Goal: Task Accomplishment & Management: Use online tool/utility

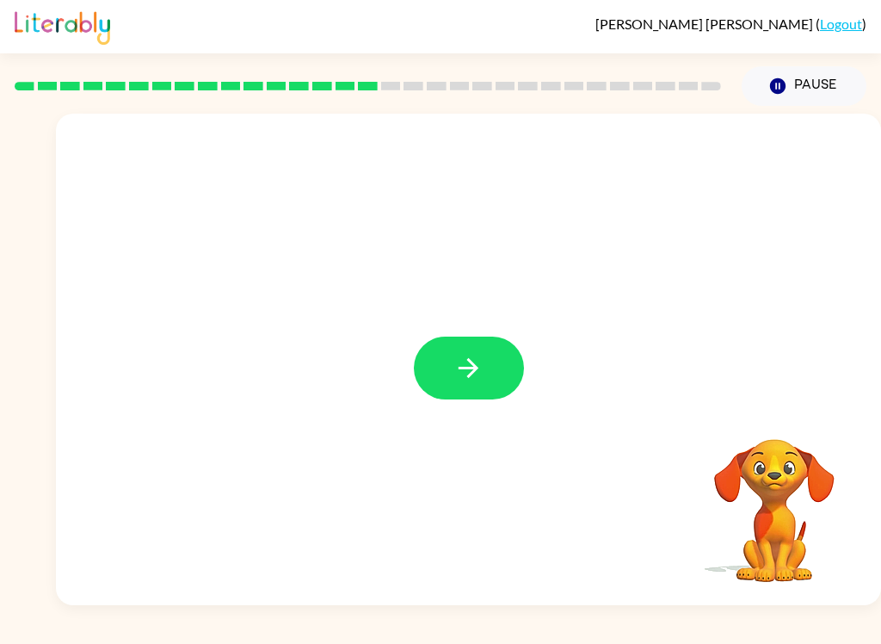
click at [491, 356] on button "button" at bounding box center [469, 367] width 110 height 63
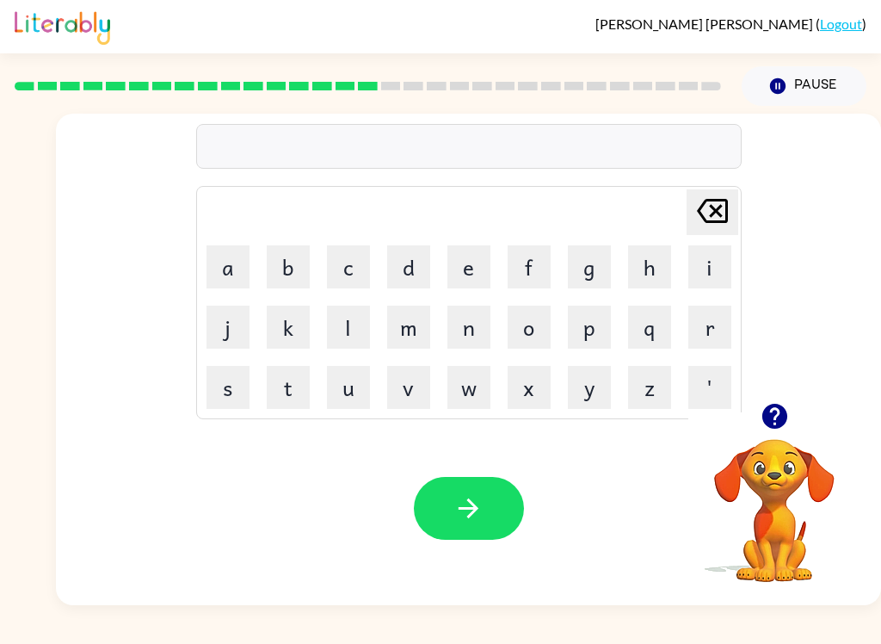
click at [225, 388] on button "s" at bounding box center [227, 387] width 43 height 43
click at [471, 274] on button "e" at bounding box center [468, 266] width 43 height 43
click at [287, 393] on button "t" at bounding box center [288, 387] width 43 height 43
click at [473, 521] on icon "button" at bounding box center [468, 508] width 30 height 30
click at [471, 500] on icon "button" at bounding box center [468, 508] width 30 height 30
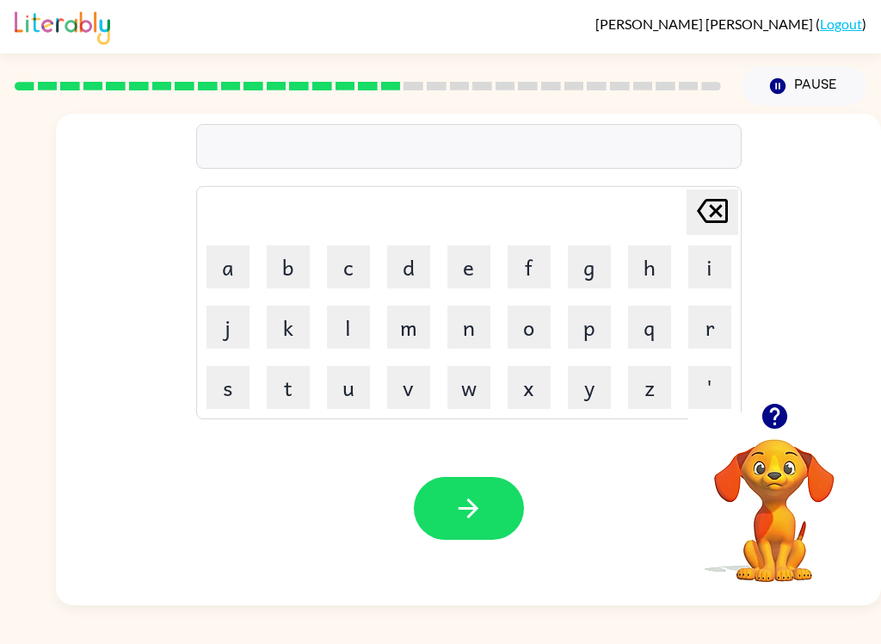
click at [705, 336] on button "r" at bounding box center [709, 326] width 43 height 43
click at [717, 256] on button "i" at bounding box center [709, 266] width 43 height 43
click at [413, 336] on button "m" at bounding box center [408, 326] width 43 height 43
click at [700, 256] on button "i" at bounding box center [709, 266] width 43 height 43
click at [471, 331] on button "n" at bounding box center [468, 326] width 43 height 43
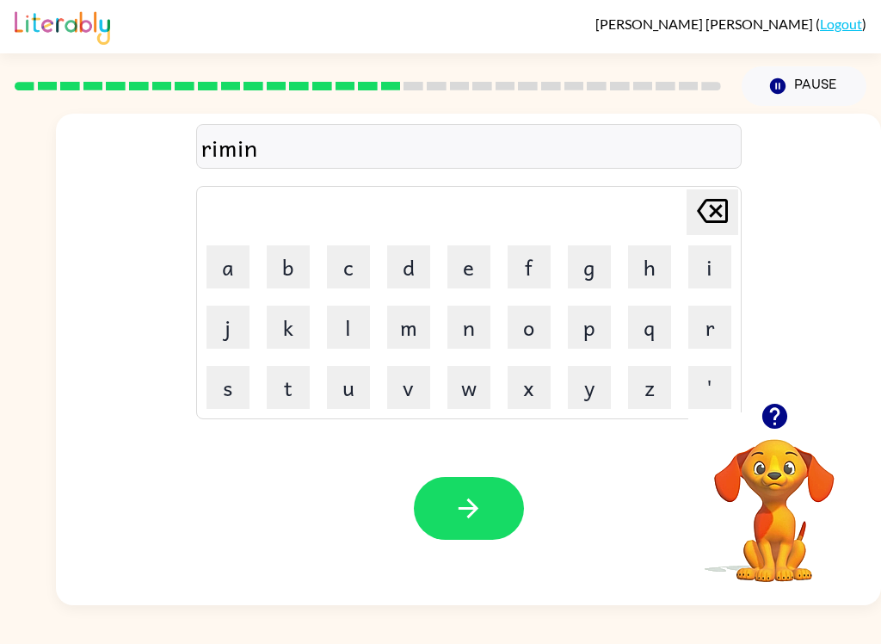
click at [591, 269] on button "g" at bounding box center [589, 266] width 43 height 43
click at [704, 204] on icon "Delete Delete last character input" at bounding box center [712, 210] width 41 height 41
click at [704, 203] on icon "Delete Delete last character input" at bounding box center [712, 210] width 41 height 41
click at [697, 207] on icon at bounding box center [712, 211] width 31 height 24
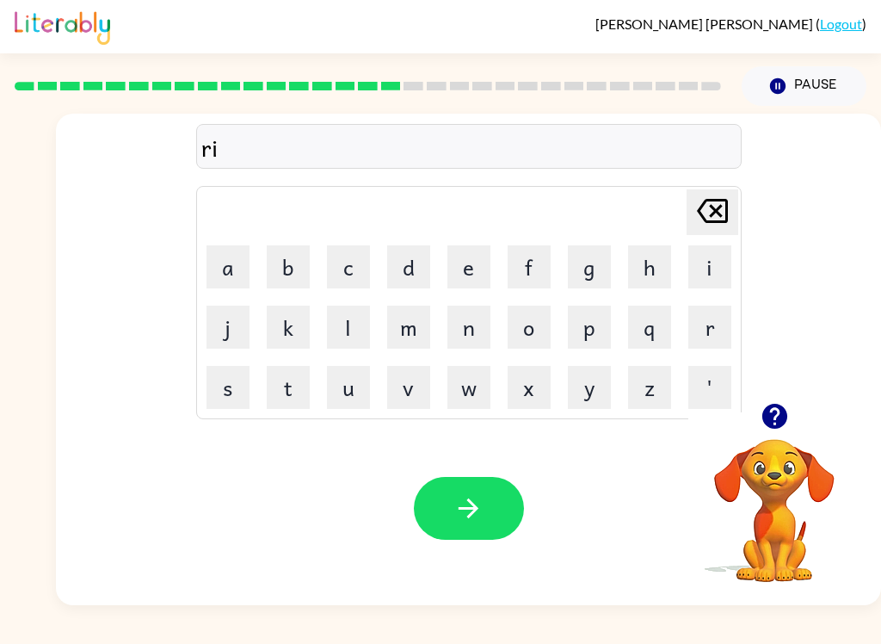
click at [699, 206] on icon at bounding box center [712, 211] width 31 height 24
click at [698, 206] on icon at bounding box center [712, 211] width 31 height 24
click at [287, 268] on button "b" at bounding box center [288, 266] width 43 height 43
click at [707, 325] on button "r" at bounding box center [709, 326] width 43 height 43
click at [705, 264] on button "i" at bounding box center [709, 266] width 43 height 43
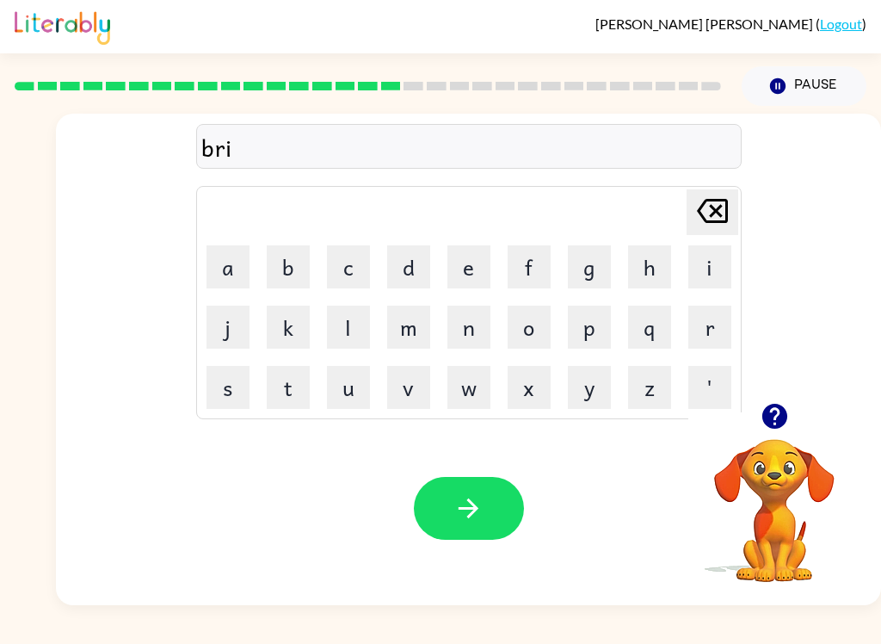
click at [401, 330] on button "m" at bounding box center [408, 326] width 43 height 43
click at [702, 266] on button "i" at bounding box center [709, 266] width 43 height 43
click at [467, 328] on button "n" at bounding box center [468, 326] width 43 height 43
click at [590, 271] on button "g" at bounding box center [589, 266] width 43 height 43
click at [484, 489] on button "button" at bounding box center [469, 508] width 110 height 63
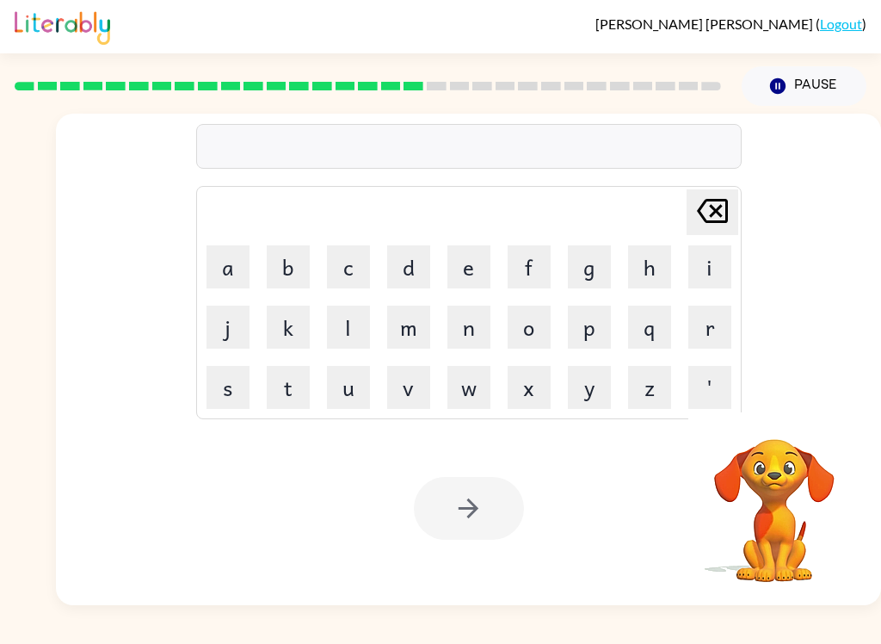
click at [582, 327] on button "p" at bounding box center [589, 326] width 43 height 43
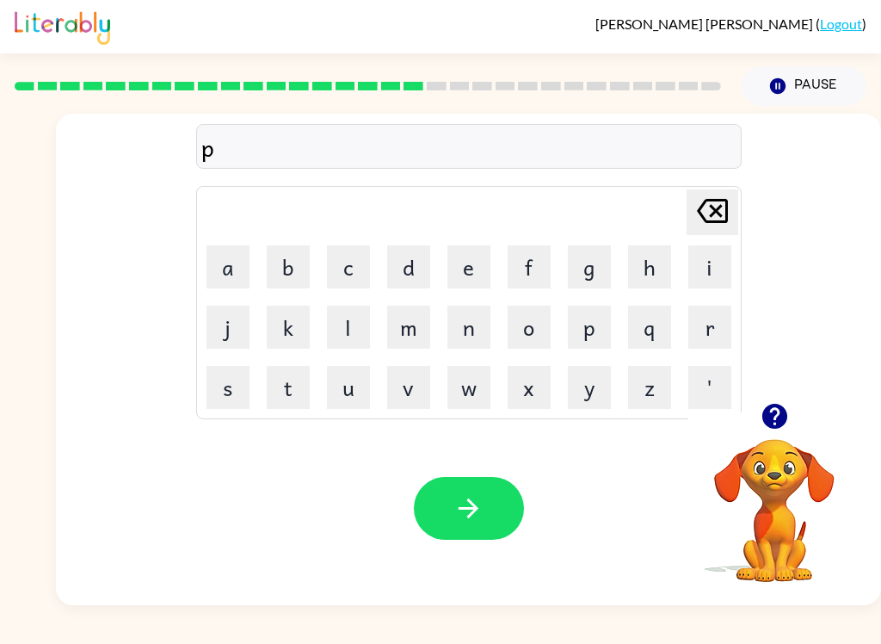
click at [231, 264] on button "a" at bounding box center [227, 266] width 43 height 43
click at [221, 385] on button "s" at bounding box center [227, 387] width 43 height 43
click at [280, 394] on button "t" at bounding box center [288, 387] width 43 height 43
click at [713, 253] on button "i" at bounding box center [709, 266] width 43 height 43
click at [336, 274] on button "c" at bounding box center [348, 266] width 43 height 43
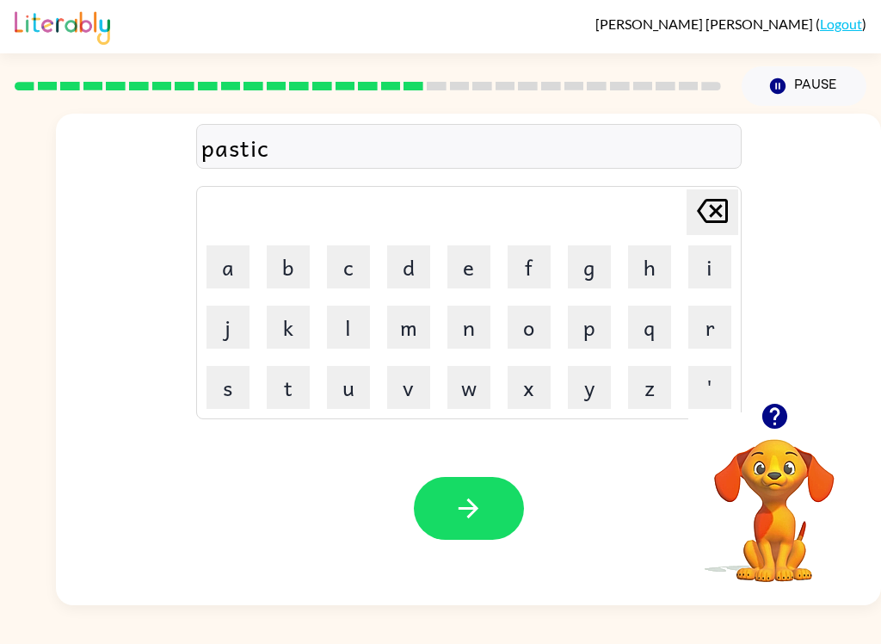
click at [508, 502] on button "button" at bounding box center [469, 508] width 110 height 63
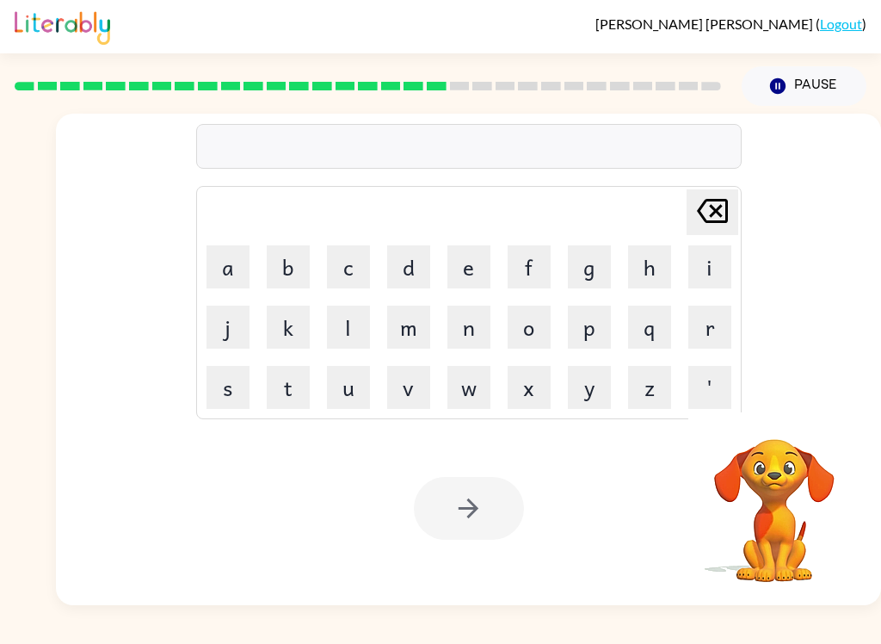
click at [408, 273] on button "d" at bounding box center [408, 266] width 43 height 43
click at [718, 260] on button "i" at bounding box center [709, 266] width 43 height 43
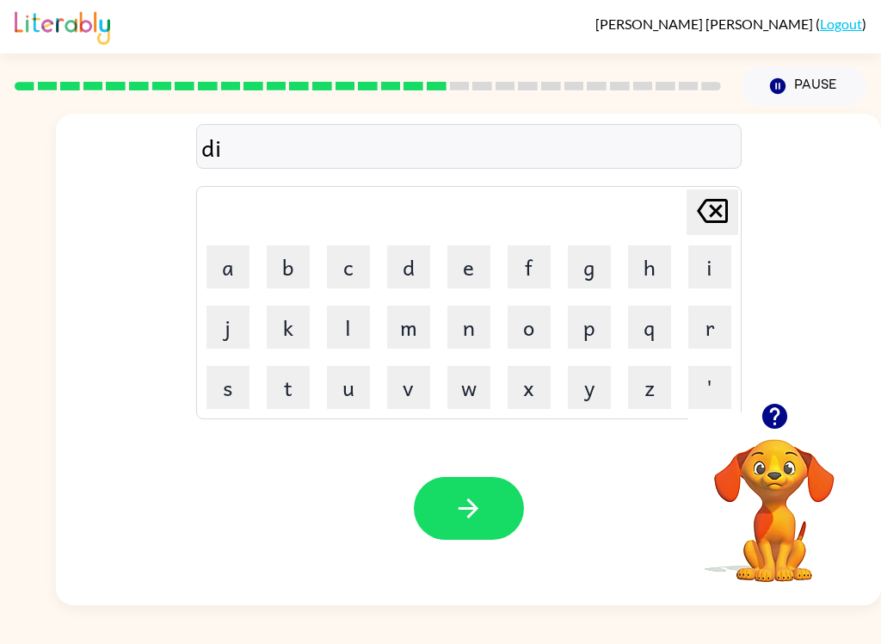
click at [229, 398] on button "s" at bounding box center [227, 387] width 43 height 43
click at [595, 328] on button "p" at bounding box center [589, 326] width 43 height 43
click at [219, 272] on button "a" at bounding box center [227, 266] width 43 height 43
click at [598, 394] on button "y" at bounding box center [589, 387] width 43 height 43
click at [441, 516] on button "button" at bounding box center [469, 508] width 110 height 63
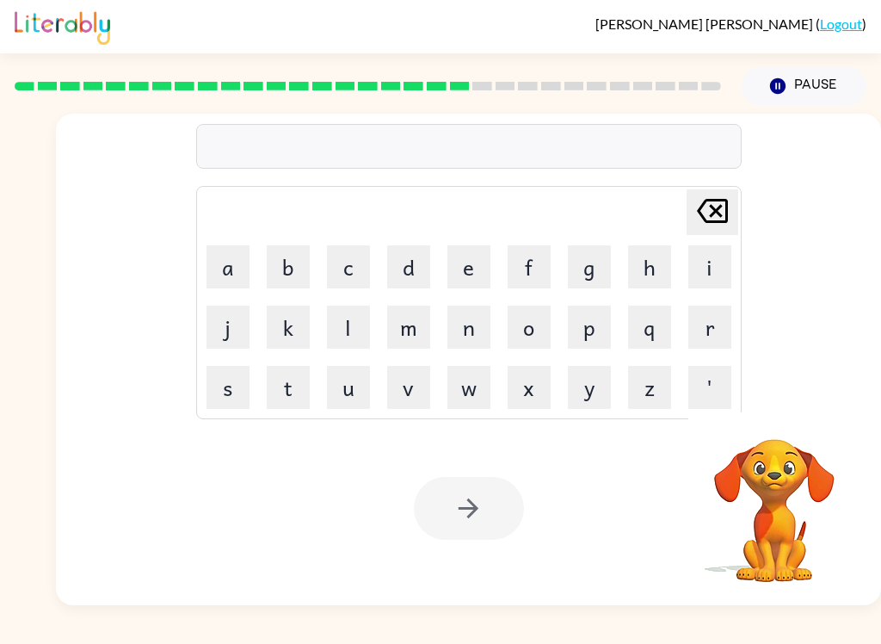
click at [410, 271] on button "d" at bounding box center [408, 266] width 43 height 43
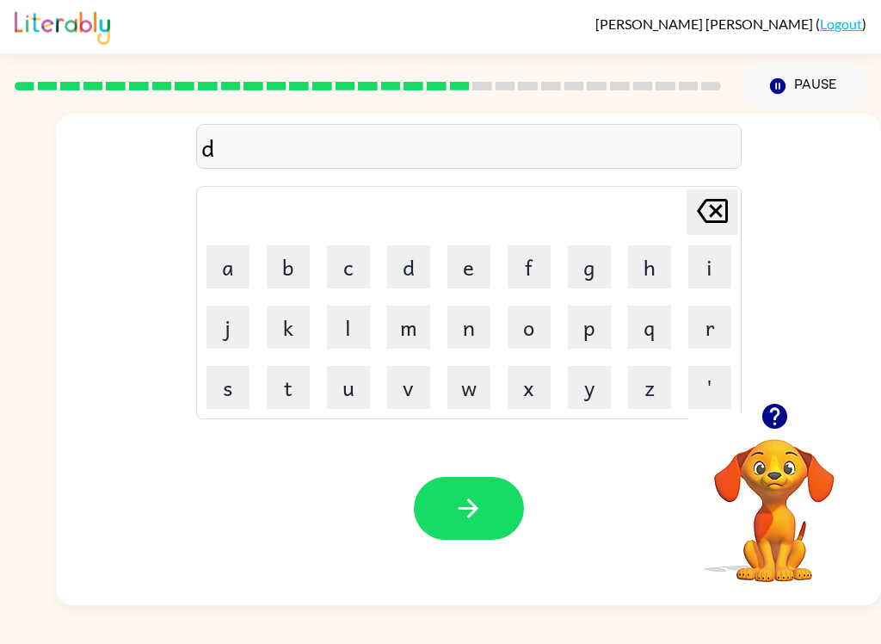
click at [348, 380] on button "u" at bounding box center [348, 387] width 43 height 43
click at [225, 382] on button "s" at bounding box center [227, 387] width 43 height 43
click at [286, 389] on button "t" at bounding box center [288, 387] width 43 height 43
click at [461, 274] on button "e" at bounding box center [468, 266] width 43 height 43
click at [411, 261] on button "d" at bounding box center [408, 266] width 43 height 43
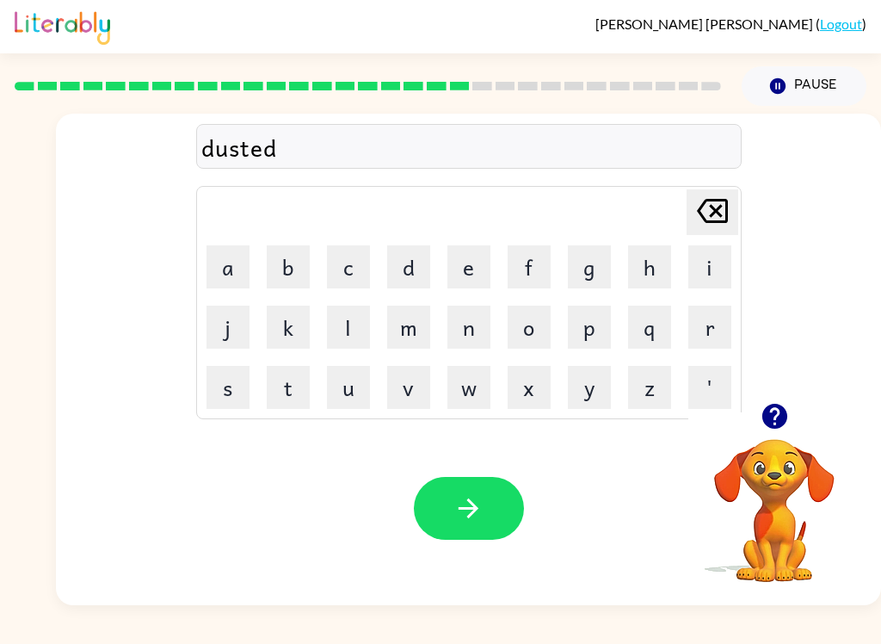
click at [458, 503] on icon "button" at bounding box center [468, 508] width 30 height 30
click at [216, 399] on button "s" at bounding box center [227, 387] width 43 height 43
click at [453, 273] on button "e" at bounding box center [468, 266] width 43 height 43
click at [470, 340] on button "n" at bounding box center [468, 326] width 43 height 43
click at [293, 393] on button "t" at bounding box center [288, 387] width 43 height 43
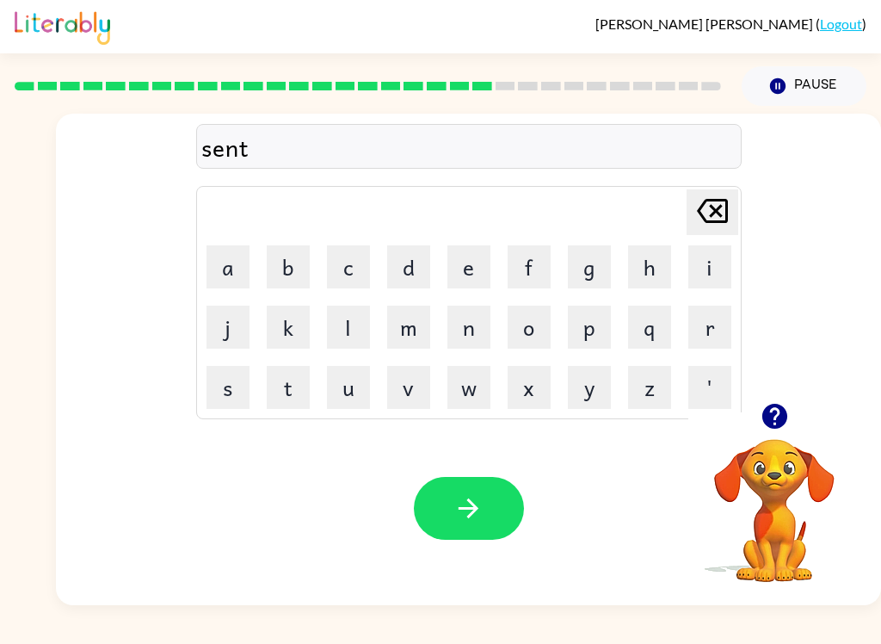
click at [225, 252] on button "a" at bounding box center [227, 266] width 43 height 43
click at [350, 268] on button "c" at bounding box center [348, 266] width 43 height 43
click at [465, 261] on button "e" at bounding box center [468, 266] width 43 height 43
click at [700, 268] on button "i" at bounding box center [709, 266] width 43 height 43
click at [693, 206] on icon "Delete Delete last character input" at bounding box center [712, 210] width 41 height 41
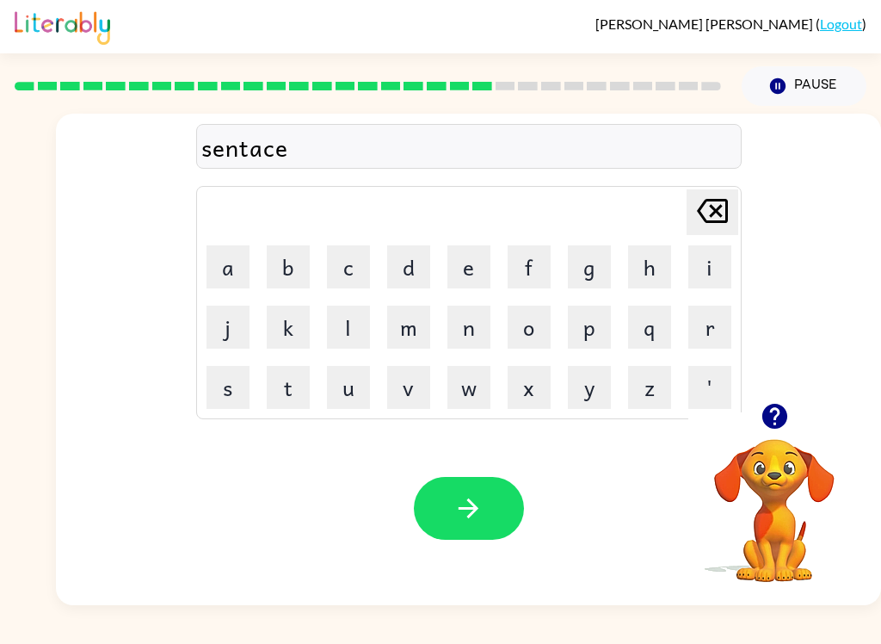
click at [708, 211] on icon "Delete Delete last character input" at bounding box center [712, 210] width 41 height 41
click at [710, 213] on icon at bounding box center [712, 211] width 31 height 24
click at [288, 322] on button "k" at bounding box center [288, 326] width 43 height 43
click at [701, 203] on icon "Delete Delete last character input" at bounding box center [712, 210] width 41 height 41
click at [353, 275] on button "c" at bounding box center [348, 266] width 43 height 43
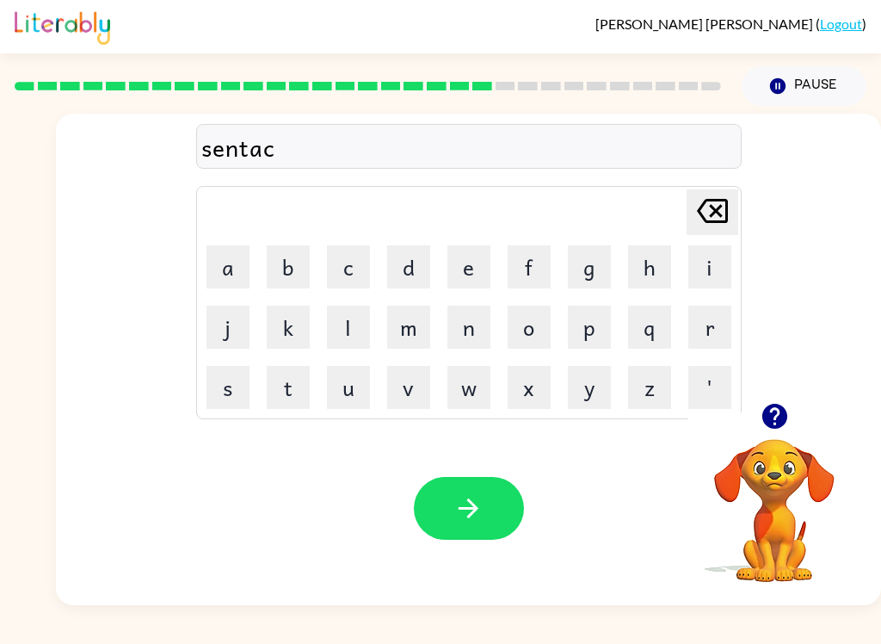
click at [281, 332] on button "k" at bounding box center [288, 326] width 43 height 43
click at [476, 278] on button "e" at bounding box center [468, 266] width 43 height 43
click at [717, 269] on button "i" at bounding box center [709, 266] width 43 height 43
click at [716, 213] on icon "Delete Delete last character input" at bounding box center [712, 210] width 41 height 41
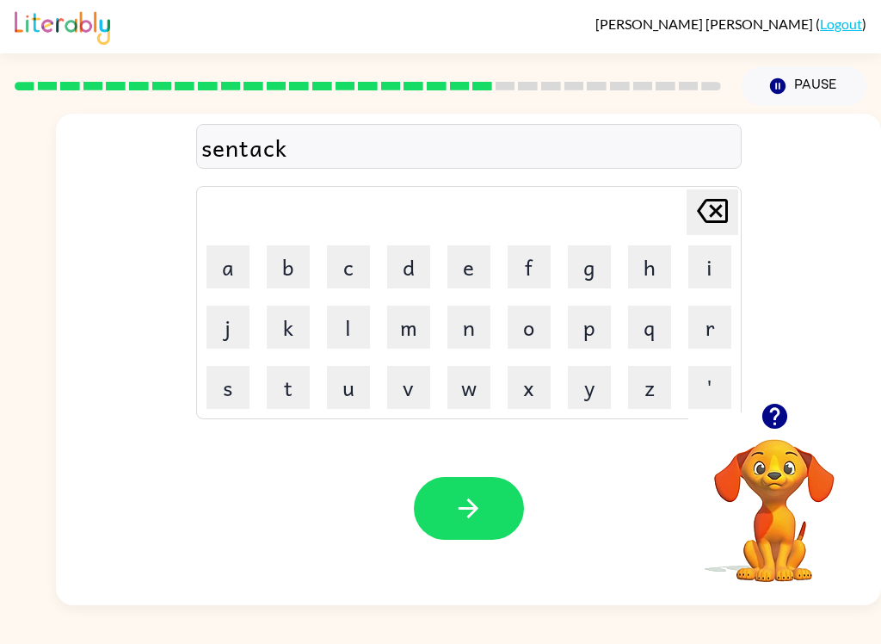
click at [709, 219] on icon "Delete Delete last character input" at bounding box center [712, 210] width 41 height 41
click at [476, 274] on button "e" at bounding box center [468, 266] width 43 height 43
click at [706, 269] on button "i" at bounding box center [709, 266] width 43 height 43
click at [398, 268] on button "d" at bounding box center [408, 266] width 43 height 43
click at [467, 513] on icon "button" at bounding box center [468, 508] width 30 height 30
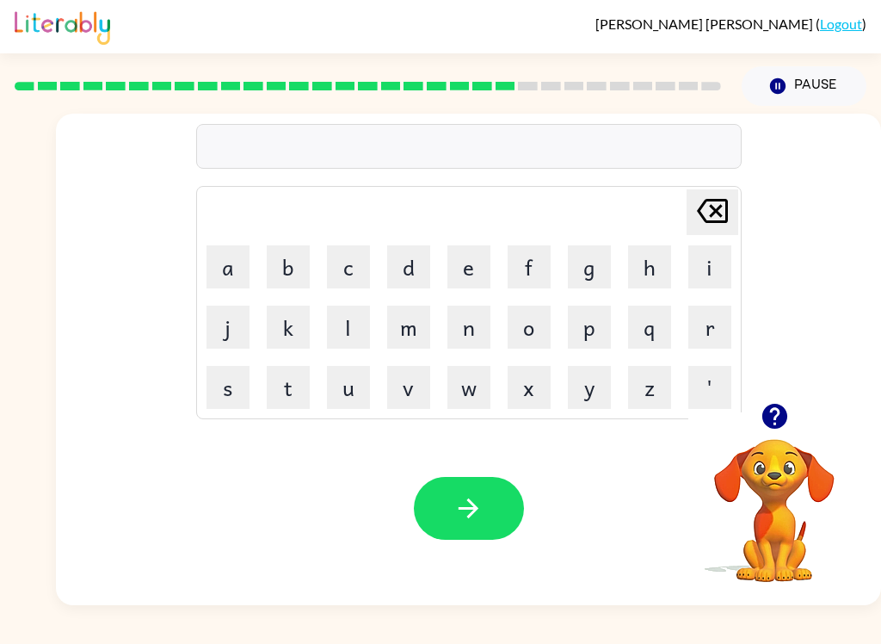
click at [484, 501] on button "button" at bounding box center [469, 508] width 110 height 63
click at [717, 330] on button "r" at bounding box center [709, 326] width 43 height 43
click at [219, 255] on button "a" at bounding box center [227, 266] width 43 height 43
click at [712, 260] on button "i" at bounding box center [709, 266] width 43 height 43
click at [464, 342] on button "n" at bounding box center [468, 326] width 43 height 43
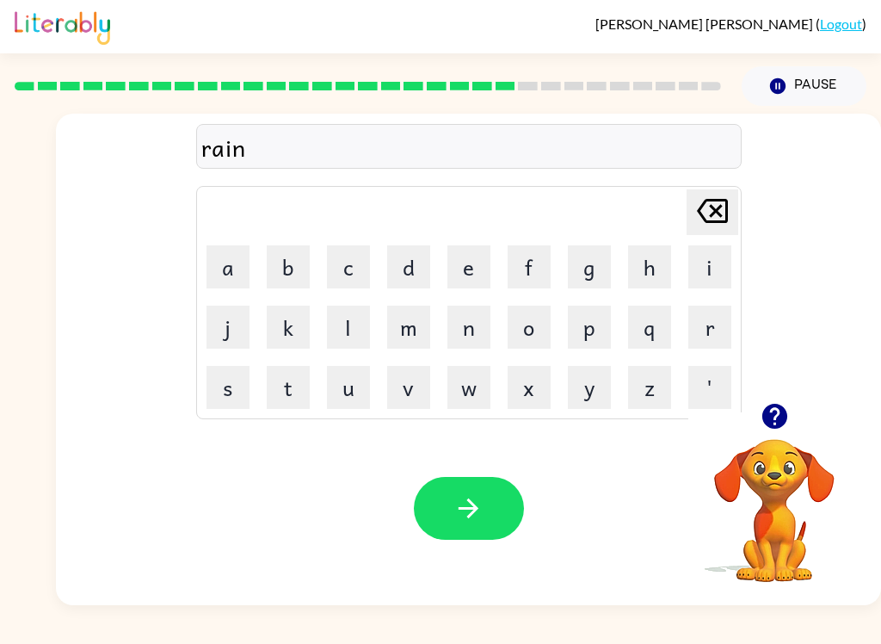
click at [351, 264] on button "c" at bounding box center [348, 266] width 43 height 43
click at [528, 318] on button "o" at bounding box center [529, 326] width 43 height 43
click at [290, 380] on button "t" at bounding box center [288, 387] width 43 height 43
click at [725, 219] on icon "Delete Delete last character input" at bounding box center [712, 210] width 41 height 41
click at [724, 219] on icon "Delete Delete last character input" at bounding box center [712, 210] width 41 height 41
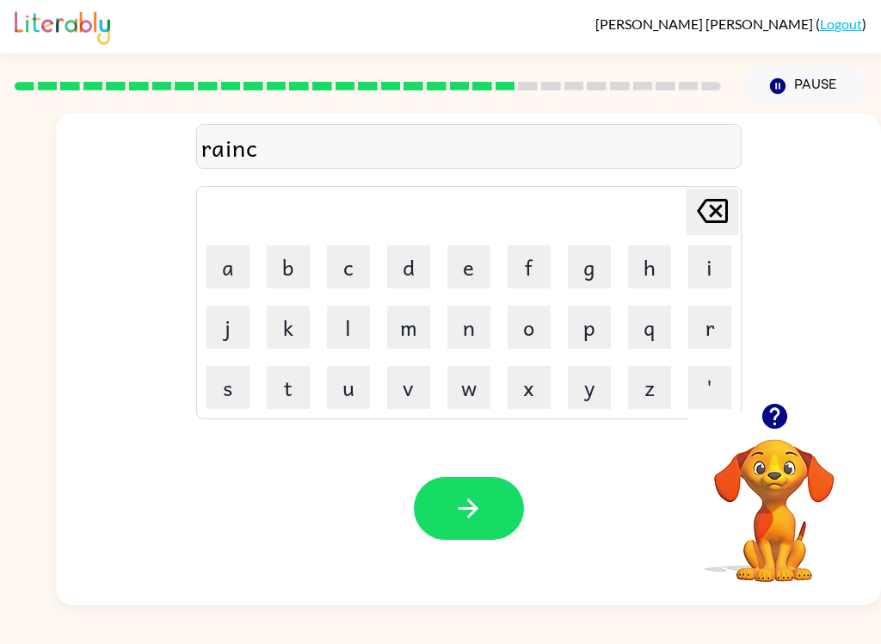
click at [724, 225] on icon "Delete Delete last character input" at bounding box center [712, 210] width 41 height 41
click at [333, 265] on button "c" at bounding box center [348, 266] width 43 height 43
click at [517, 328] on button "o" at bounding box center [529, 326] width 43 height 43
click at [348, 375] on button "u" at bounding box center [348, 387] width 43 height 43
click at [298, 376] on button "t" at bounding box center [288, 387] width 43 height 43
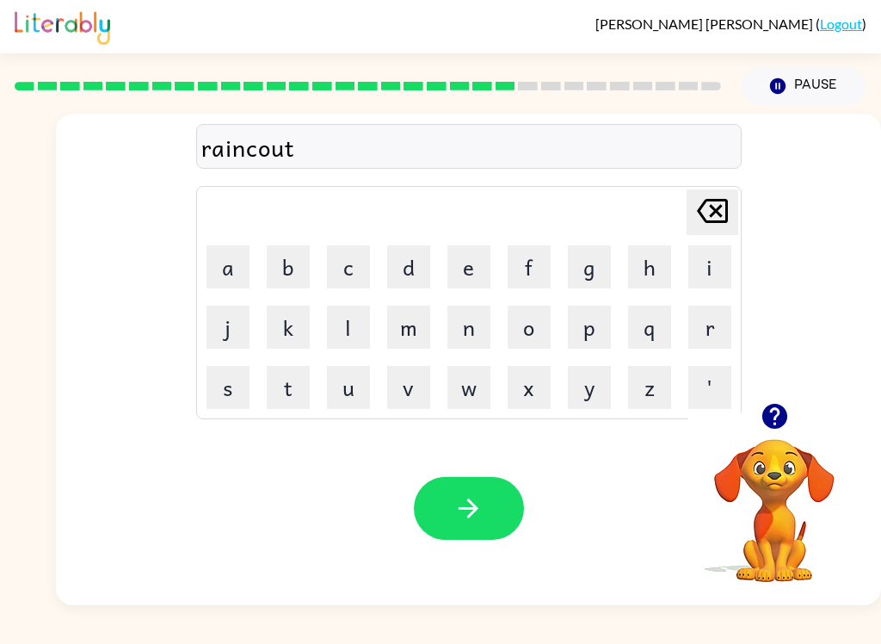
click at [479, 510] on icon "button" at bounding box center [468, 508] width 30 height 30
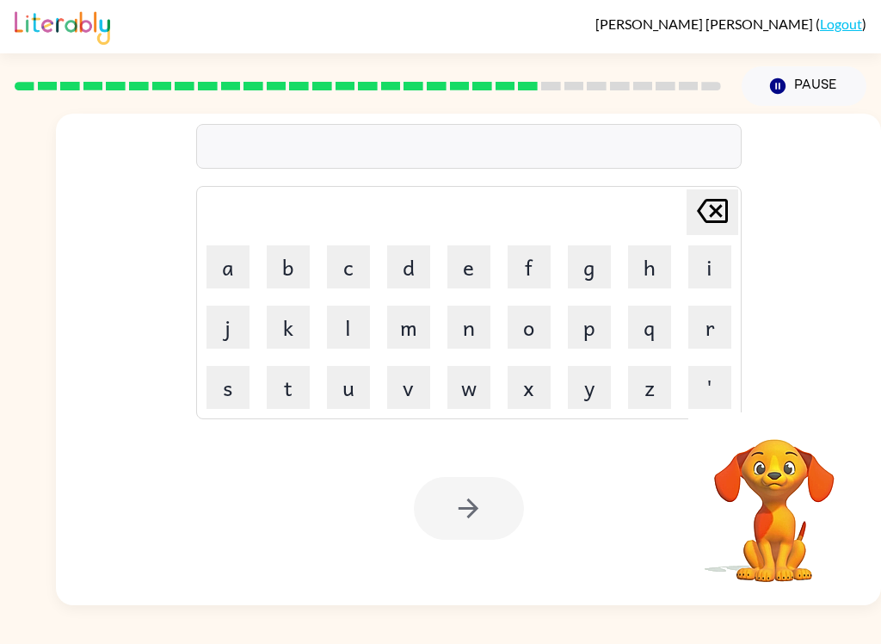
click at [281, 264] on button "b" at bounding box center [288, 266] width 43 height 43
click at [219, 270] on button "a" at bounding box center [227, 266] width 43 height 43
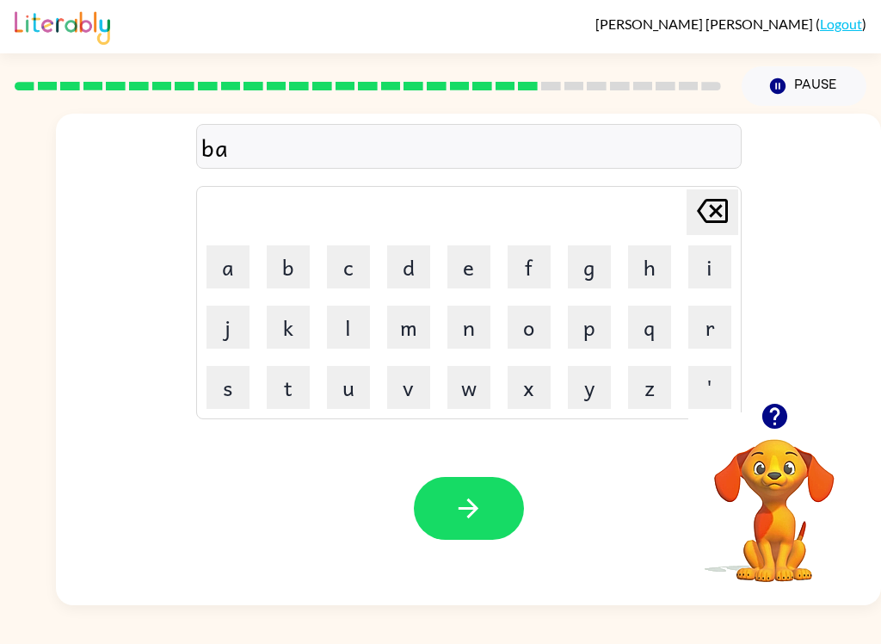
click at [702, 217] on icon "Delete Delete last character input" at bounding box center [712, 210] width 41 height 41
click at [719, 198] on icon "Delete Delete last character input" at bounding box center [712, 210] width 41 height 41
click at [416, 323] on button "m" at bounding box center [408, 326] width 43 height 43
click at [208, 279] on button "a" at bounding box center [227, 266] width 43 height 43
click at [361, 266] on button "c" at bounding box center [348, 266] width 43 height 43
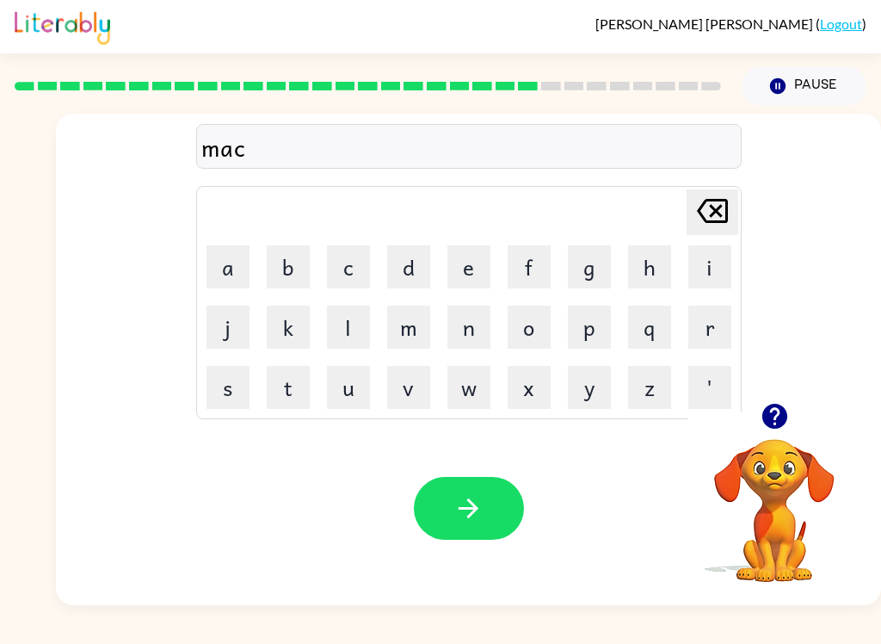
click at [712, 209] on icon at bounding box center [712, 211] width 31 height 24
click at [358, 251] on button "c" at bounding box center [348, 266] width 43 height 43
click at [300, 313] on button "k" at bounding box center [288, 326] width 43 height 43
click at [705, 206] on icon at bounding box center [712, 211] width 31 height 24
click at [697, 211] on icon at bounding box center [712, 211] width 31 height 24
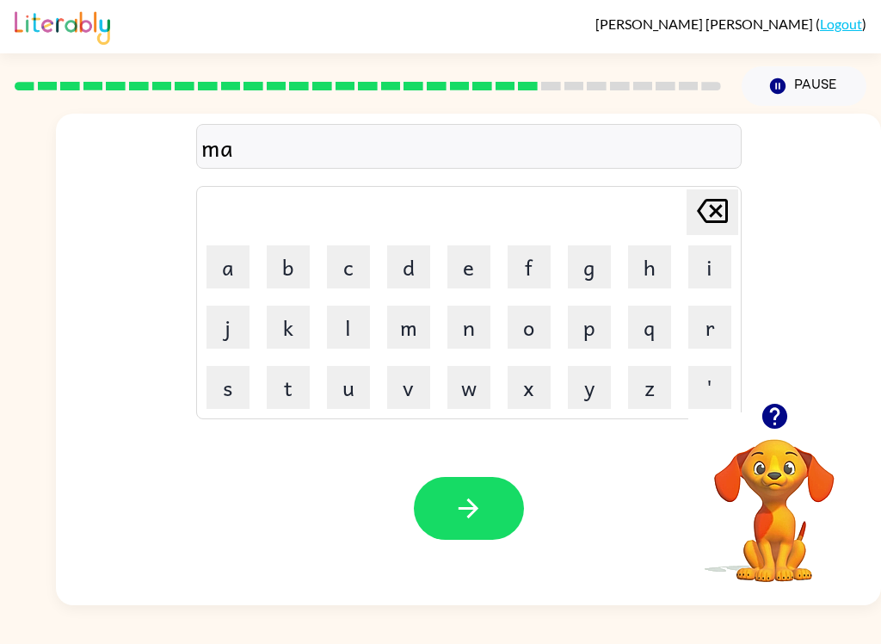
click at [291, 316] on button "k" at bounding box center [288, 326] width 43 height 43
click at [471, 274] on button "e" at bounding box center [468, 266] width 43 height 43
click at [709, 325] on button "r" at bounding box center [709, 326] width 43 height 43
click at [447, 490] on button "button" at bounding box center [469, 508] width 110 height 63
click at [453, 261] on button "e" at bounding box center [468, 266] width 43 height 43
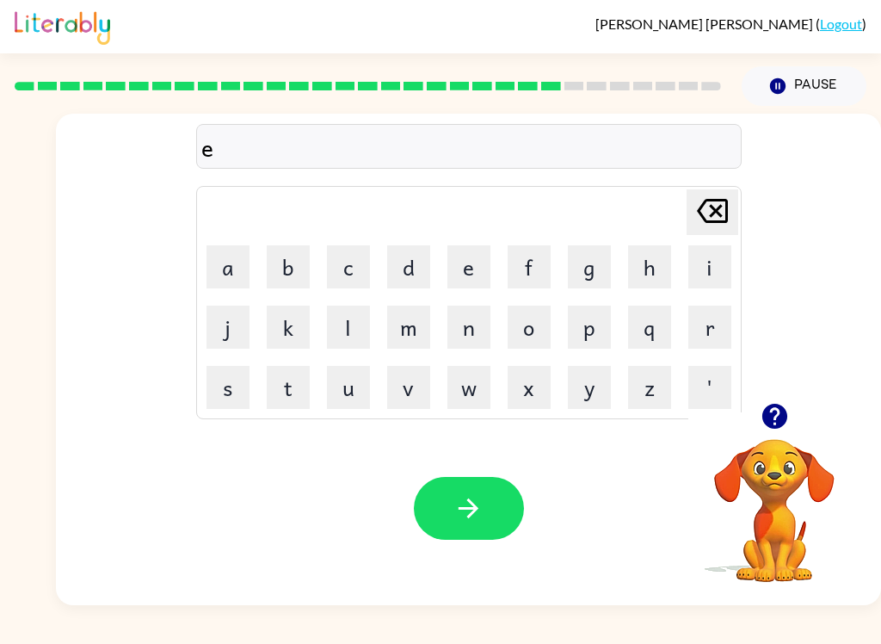
click at [416, 259] on button "d" at bounding box center [408, 266] width 43 height 43
click at [722, 191] on icon "Delete Delete last character input" at bounding box center [712, 210] width 41 height 41
click at [693, 222] on icon "Delete Delete last character input" at bounding box center [712, 210] width 41 height 41
click at [470, 528] on button "button" at bounding box center [469, 508] width 110 height 63
click at [419, 268] on button "d" at bounding box center [408, 266] width 43 height 43
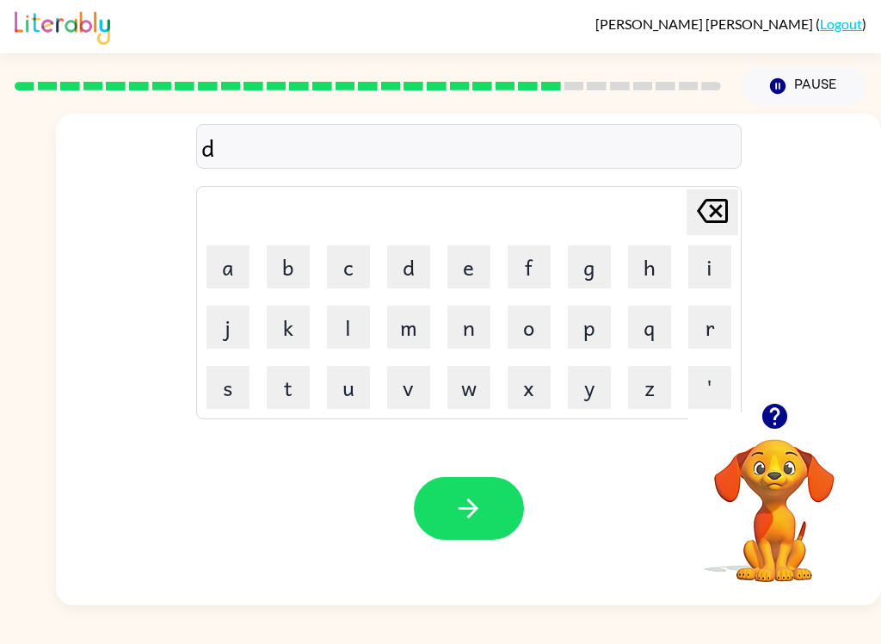
click at [706, 210] on icon "Delete Delete last character input" at bounding box center [712, 210] width 41 height 41
click at [232, 278] on button "a" at bounding box center [227, 266] width 43 height 43
click at [412, 274] on button "d" at bounding box center [408, 266] width 43 height 43
click at [414, 393] on button "v" at bounding box center [408, 387] width 43 height 43
click at [218, 271] on button "a" at bounding box center [227, 266] width 43 height 43
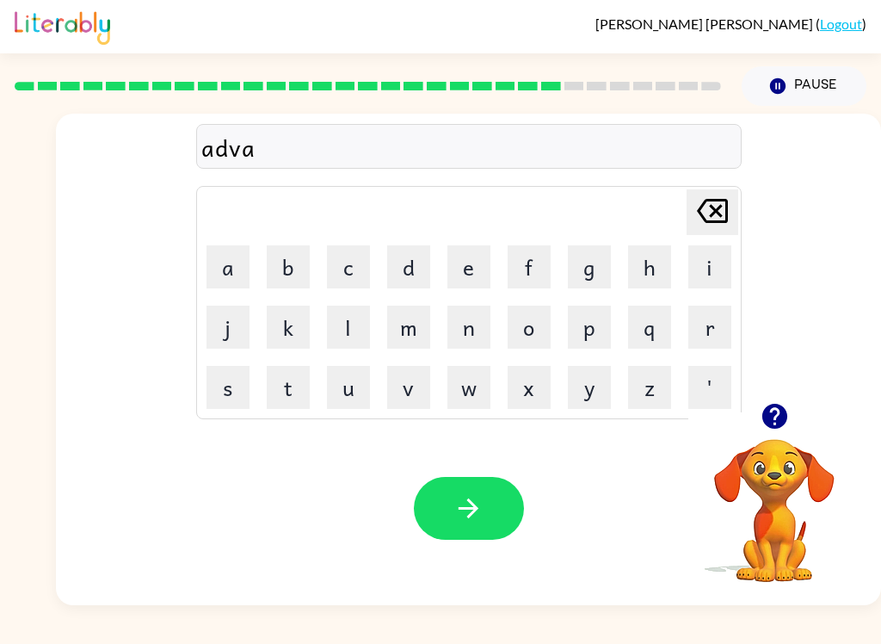
click at [459, 326] on button "n" at bounding box center [468, 326] width 43 height 43
click at [342, 263] on button "c" at bounding box center [348, 266] width 43 height 43
click at [716, 268] on button "i" at bounding box center [709, 266] width 43 height 43
click at [474, 320] on button "n" at bounding box center [468, 326] width 43 height 43
click at [587, 262] on button "g" at bounding box center [589, 266] width 43 height 43
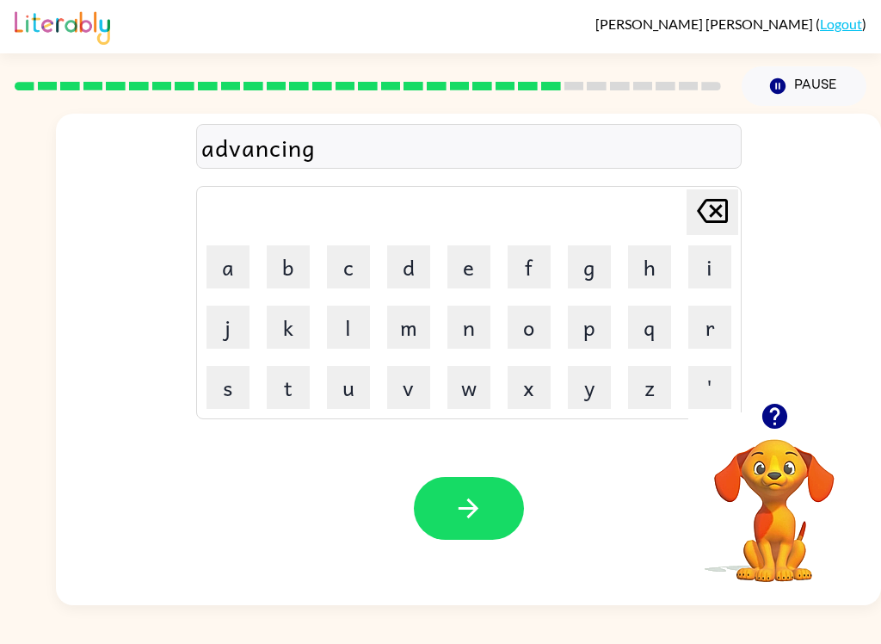
click at [481, 493] on button "button" at bounding box center [469, 508] width 110 height 63
click at [457, 508] on icon "button" at bounding box center [468, 508] width 30 height 30
click at [582, 274] on button "g" at bounding box center [589, 266] width 43 height 43
click at [534, 332] on button "o" at bounding box center [529, 326] width 43 height 43
click at [291, 274] on button "b" at bounding box center [288, 266] width 43 height 43
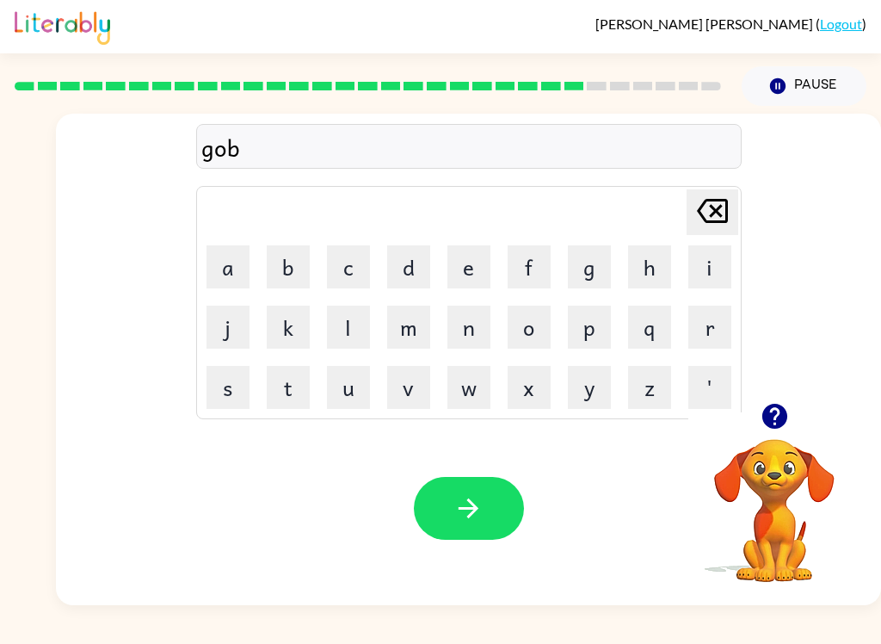
click at [355, 324] on button "l" at bounding box center [348, 326] width 43 height 43
click at [708, 274] on button "i" at bounding box center [709, 266] width 43 height 43
click at [472, 336] on button "n" at bounding box center [468, 326] width 43 height 43
click at [473, 512] on icon "button" at bounding box center [469, 508] width 20 height 20
click at [603, 266] on button "g" at bounding box center [589, 266] width 43 height 43
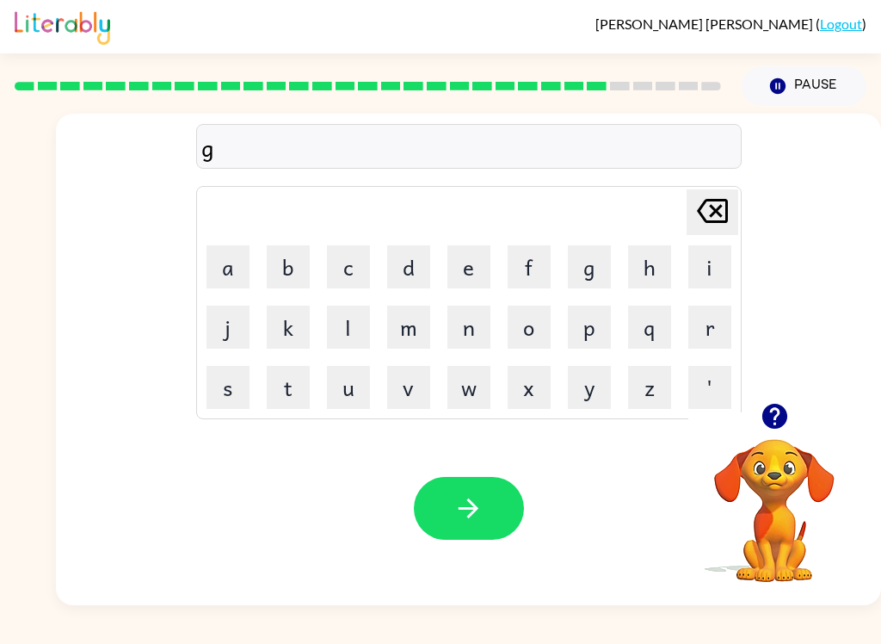
click at [347, 393] on button "u" at bounding box center [348, 387] width 43 height 43
click at [397, 389] on button "v" at bounding box center [408, 387] width 43 height 43
click at [481, 265] on button "e" at bounding box center [468, 266] width 43 height 43
click at [714, 323] on button "r" at bounding box center [709, 326] width 43 height 43
click at [413, 326] on button "m" at bounding box center [408, 326] width 43 height 43
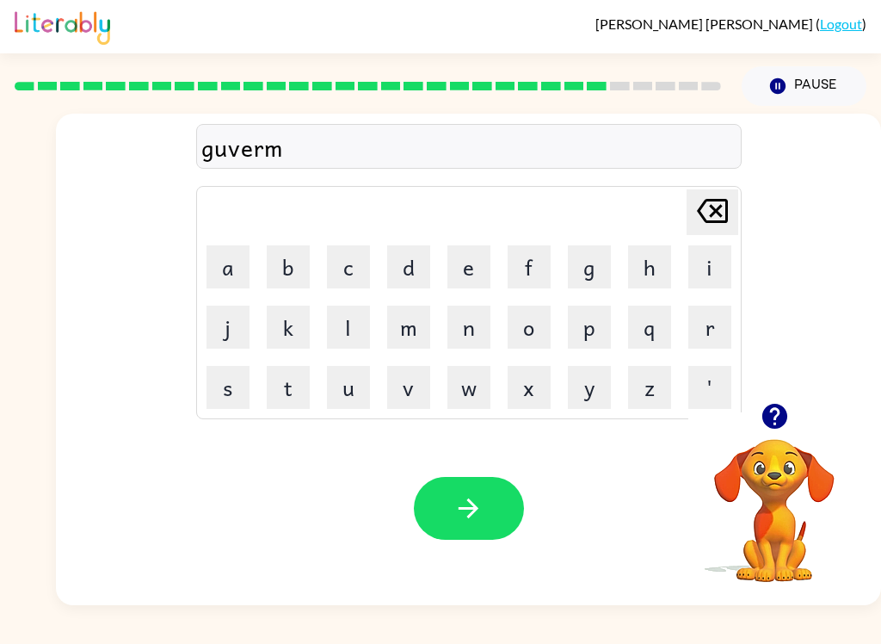
click at [467, 261] on button "e" at bounding box center [468, 266] width 43 height 43
click at [471, 320] on button "n" at bounding box center [468, 326] width 43 height 43
click at [289, 400] on button "t" at bounding box center [288, 387] width 43 height 43
click at [476, 508] on icon "button" at bounding box center [469, 508] width 20 height 20
click at [232, 400] on button "s" at bounding box center [227, 387] width 43 height 43
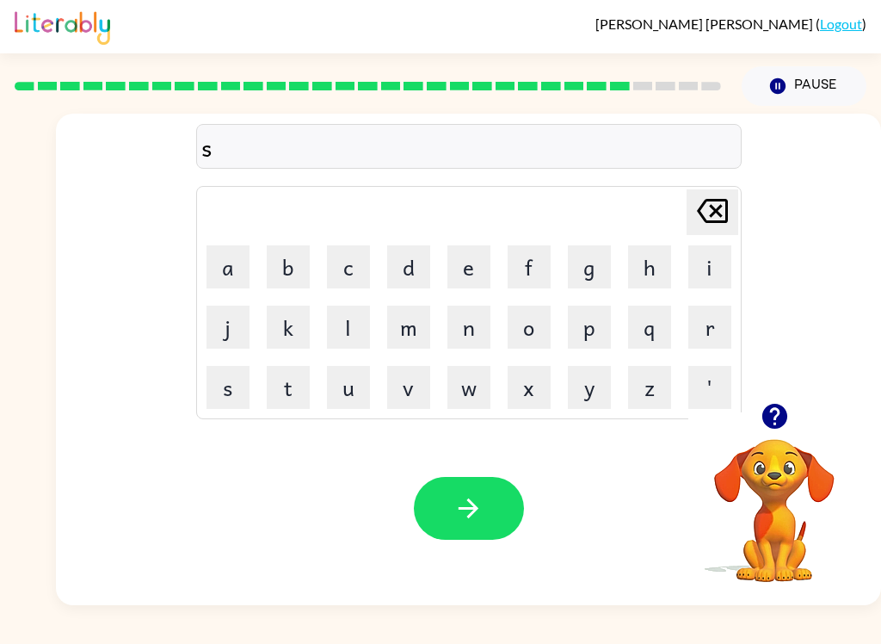
click at [292, 391] on button "t" at bounding box center [288, 387] width 43 height 43
click at [706, 341] on button "r" at bounding box center [709, 326] width 43 height 43
click at [233, 274] on button "a" at bounding box center [227, 266] width 43 height 43
click at [466, 321] on button "n" at bounding box center [468, 326] width 43 height 43
click at [588, 280] on button "g" at bounding box center [589, 266] width 43 height 43
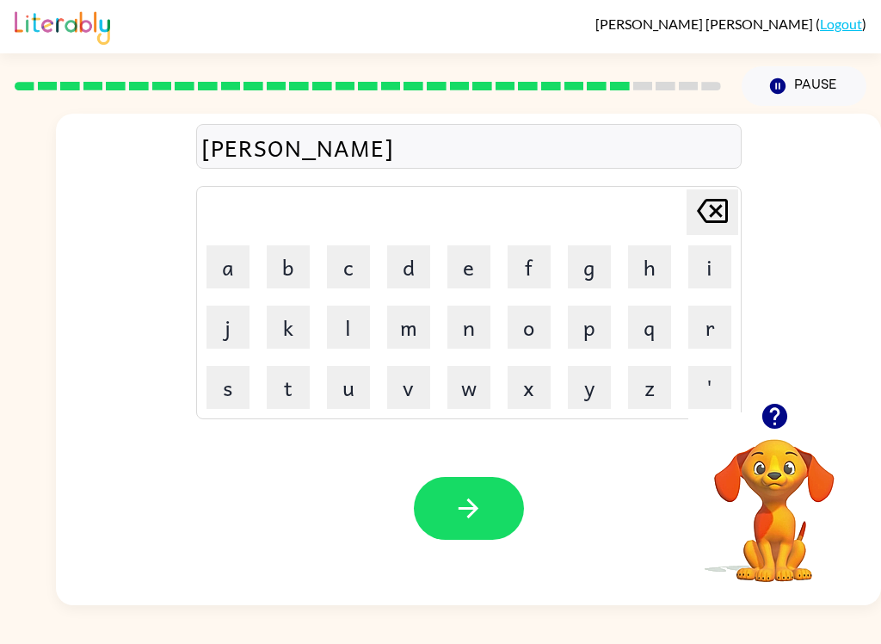
click at [473, 269] on button "e" at bounding box center [468, 266] width 43 height 43
click at [458, 470] on div "Your browser must support playing .mp4 files to use Literably. Please try using…" at bounding box center [468, 508] width 825 height 194
click at [465, 510] on icon "button" at bounding box center [468, 508] width 30 height 30
click at [240, 393] on button "s" at bounding box center [227, 387] width 43 height 43
click at [660, 269] on button "h" at bounding box center [649, 266] width 43 height 43
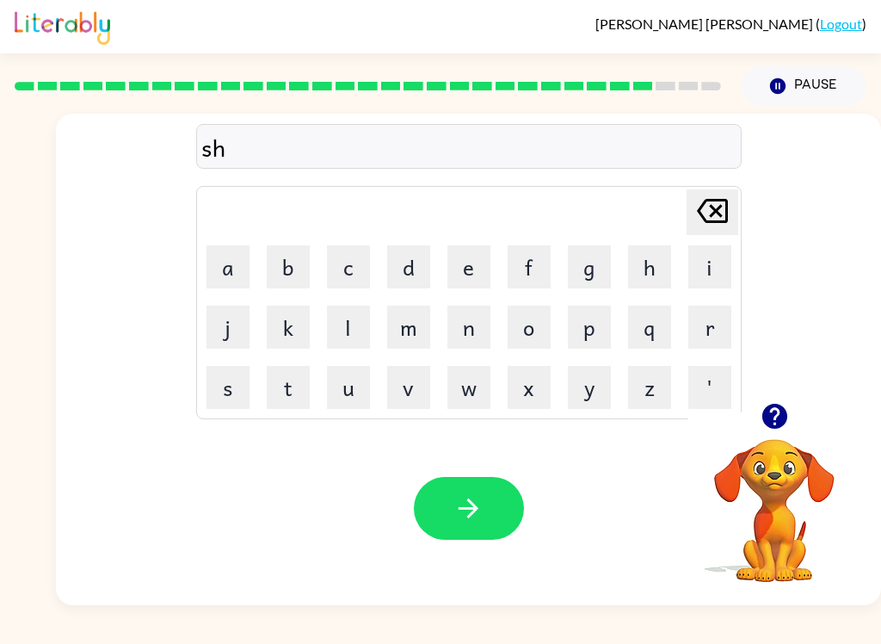
click at [223, 266] on button "a" at bounding box center [227, 266] width 43 height 43
click at [398, 266] on button "d" at bounding box center [408, 266] width 43 height 43
click at [470, 268] on button "e" at bounding box center [468, 266] width 43 height 43
click at [478, 490] on button "button" at bounding box center [469, 508] width 110 height 63
click at [469, 259] on button "e" at bounding box center [468, 266] width 43 height 43
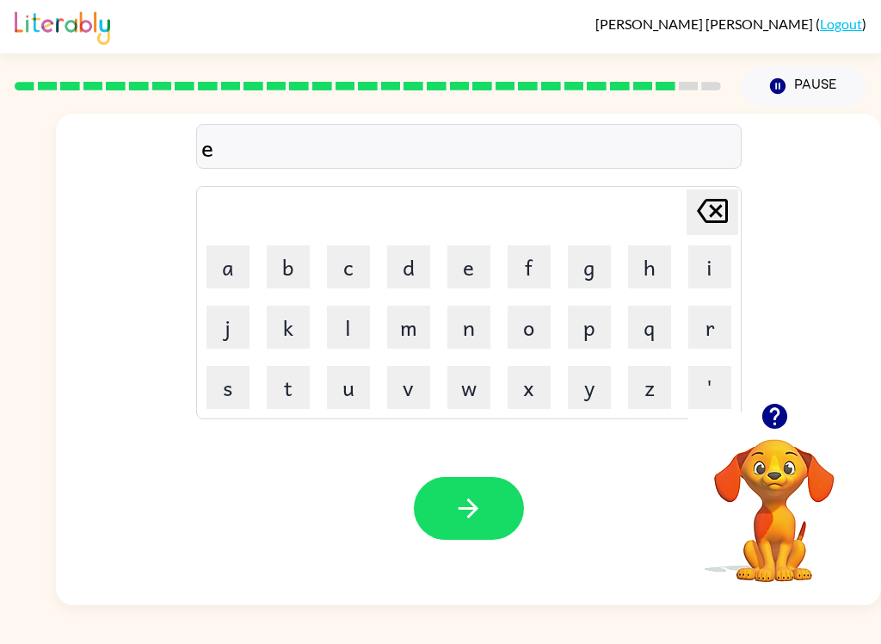
click at [528, 392] on button "x" at bounding box center [529, 387] width 43 height 43
click at [463, 268] on button "e" at bounding box center [468, 266] width 43 height 43
click at [354, 331] on button "l" at bounding box center [348, 326] width 43 height 43
click at [474, 270] on button "e" at bounding box center [468, 266] width 43 height 43
click at [473, 330] on button "n" at bounding box center [468, 326] width 43 height 43
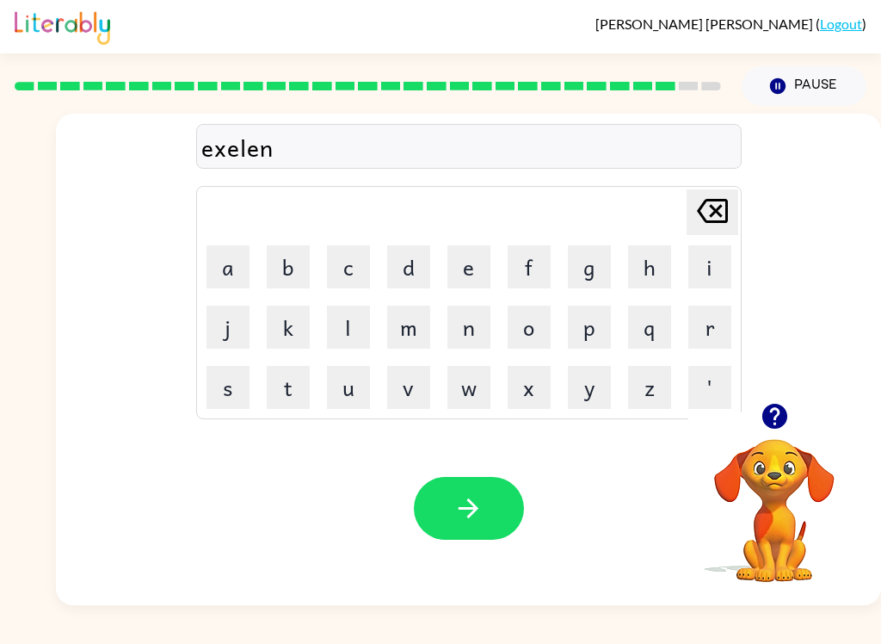
click at [303, 389] on button "t" at bounding box center [288, 387] width 43 height 43
click at [472, 514] on icon "button" at bounding box center [469, 508] width 20 height 20
click at [349, 268] on button "c" at bounding box center [348, 266] width 43 height 43
click at [653, 269] on button "h" at bounding box center [649, 266] width 43 height 43
click at [229, 268] on button "a" at bounding box center [227, 266] width 43 height 43
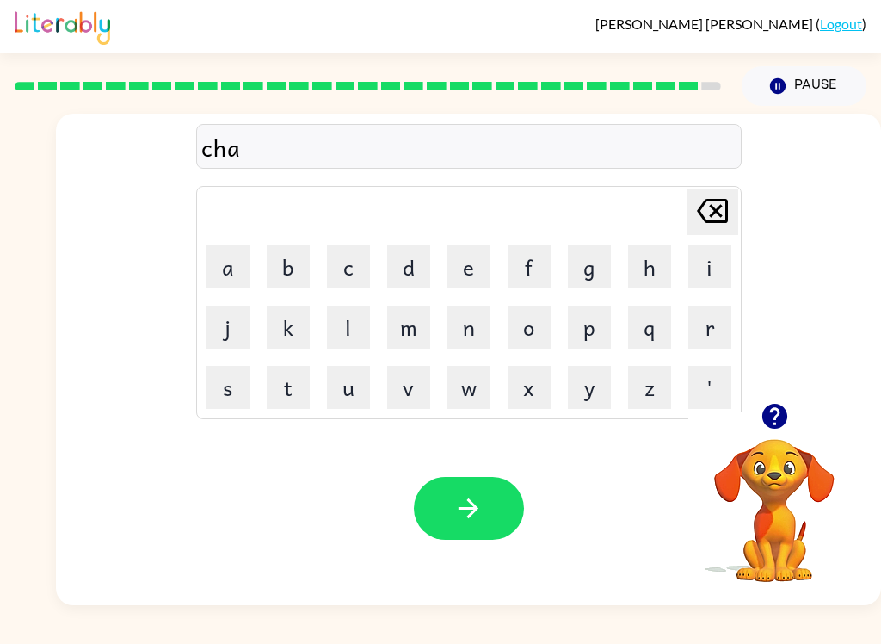
click at [7, 628] on div "Maria-Jimena Robles-Martinez ( Logout ) Pause Pause cha Delete Delete last char…" at bounding box center [440, 322] width 881 height 644
click at [5, 627] on div "Maria-Jimena Robles-Martinez ( Logout ) Pause Pause cha Delete Delete last char…" at bounding box center [440, 322] width 881 height 644
click at [877, 627] on div "Maria-Jimena Robles-Martinez ( Logout ) Pause Pause cha Delete Delete last char…" at bounding box center [440, 322] width 881 height 644
click at [712, 213] on icon at bounding box center [712, 211] width 31 height 24
click at [352, 382] on button "u" at bounding box center [348, 387] width 43 height 43
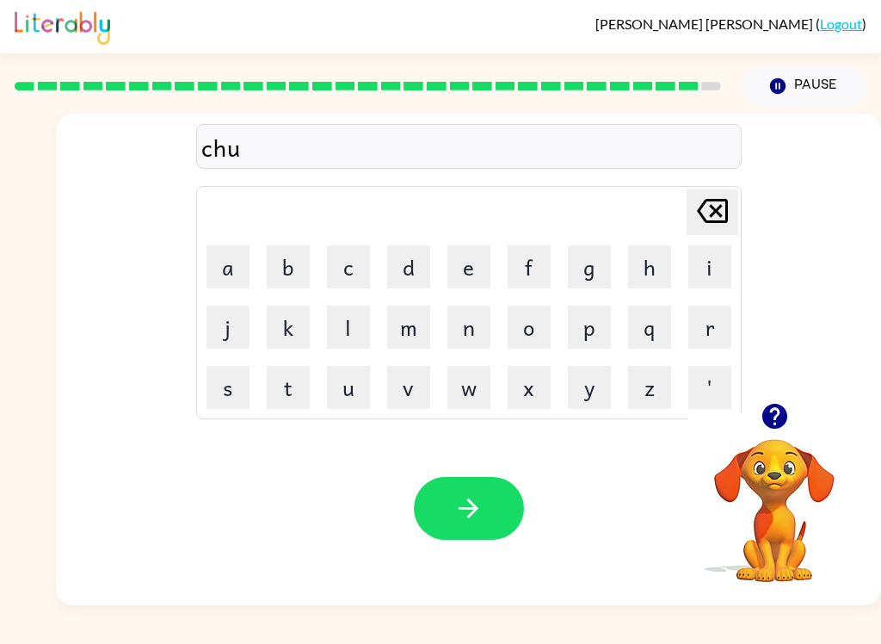
click at [218, 263] on button "a" at bounding box center [227, 266] width 43 height 43
click at [283, 259] on button "b" at bounding box center [288, 266] width 43 height 43
click at [718, 341] on button "r" at bounding box center [709, 326] width 43 height 43
click at [232, 280] on button "a" at bounding box center [227, 266] width 43 height 43
click at [345, 268] on button "c" at bounding box center [348, 266] width 43 height 43
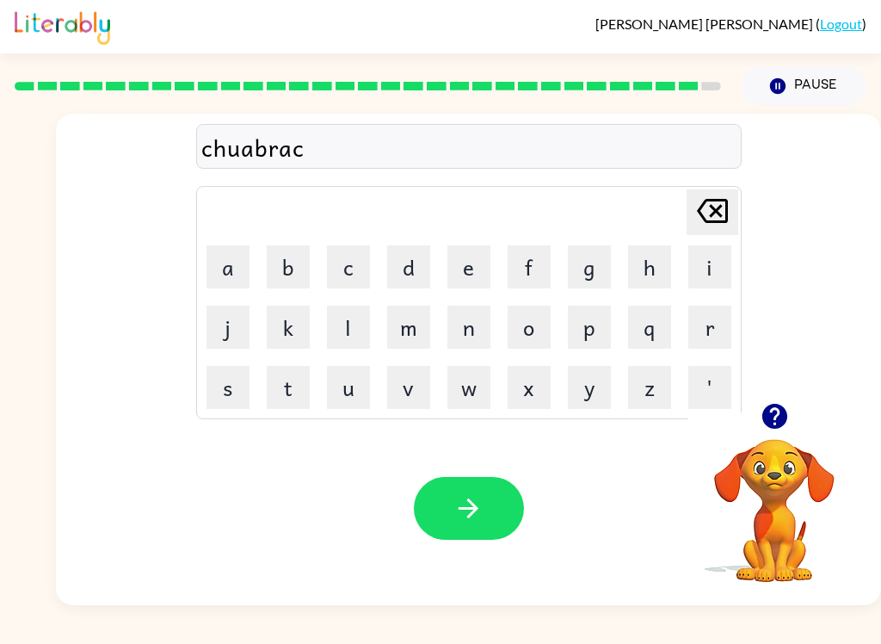
click at [280, 323] on button "k" at bounding box center [288, 326] width 43 height 43
click at [464, 275] on button "e" at bounding box center [468, 266] width 43 height 43
click at [712, 335] on button "r" at bounding box center [709, 326] width 43 height 43
click at [495, 499] on button "button" at bounding box center [469, 508] width 110 height 63
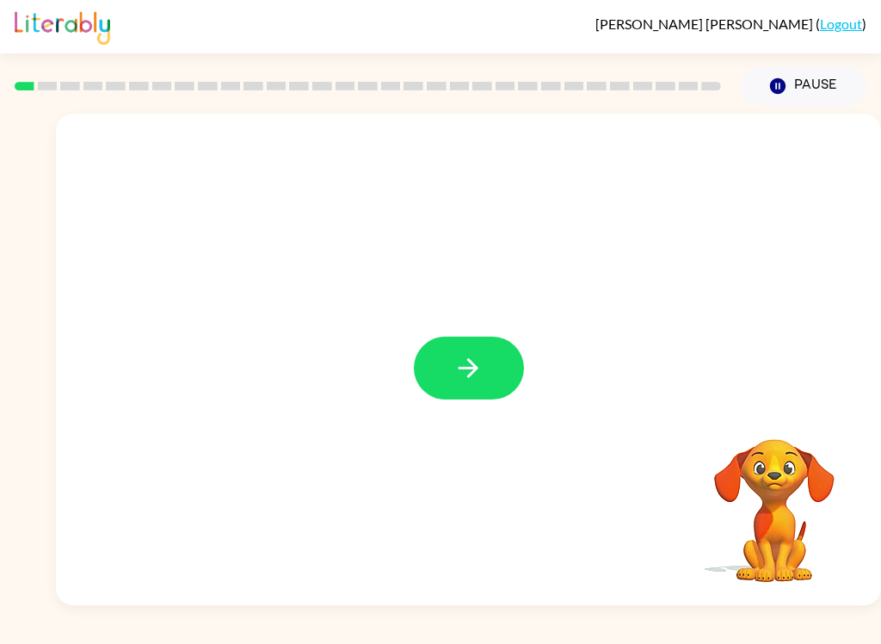
click at [476, 371] on icon "button" at bounding box center [469, 368] width 20 height 20
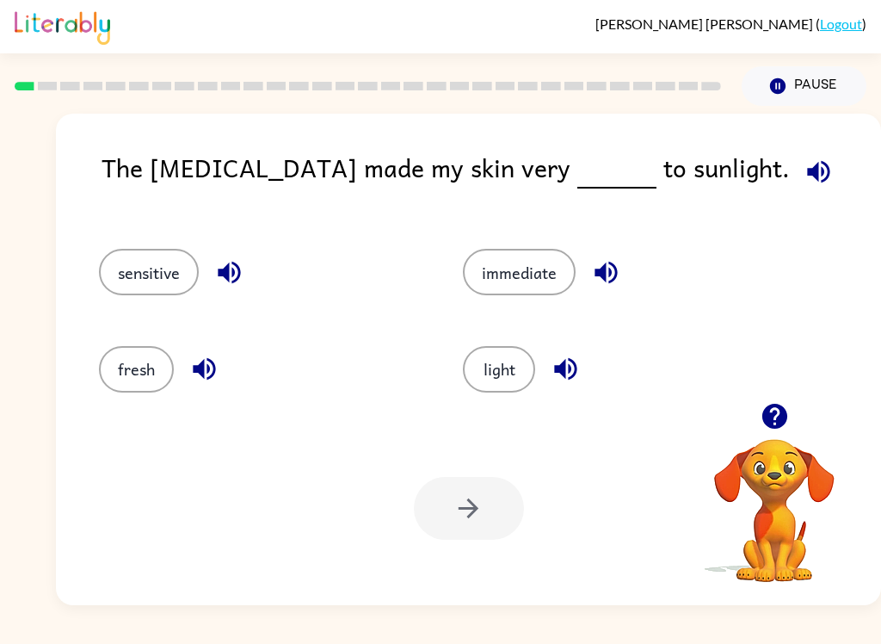
click at [503, 379] on button "light" at bounding box center [499, 369] width 72 height 46
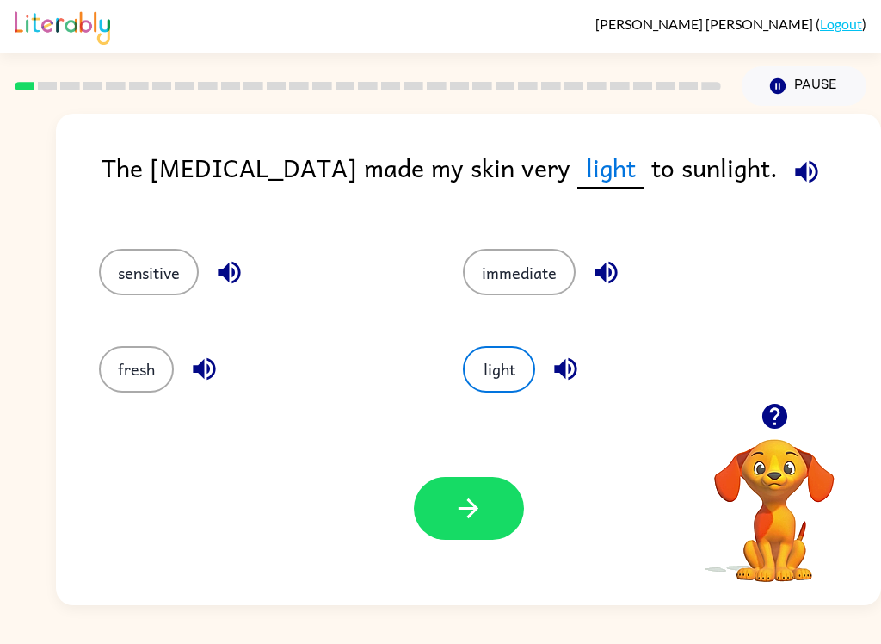
click at [489, 514] on button "button" at bounding box center [469, 508] width 110 height 63
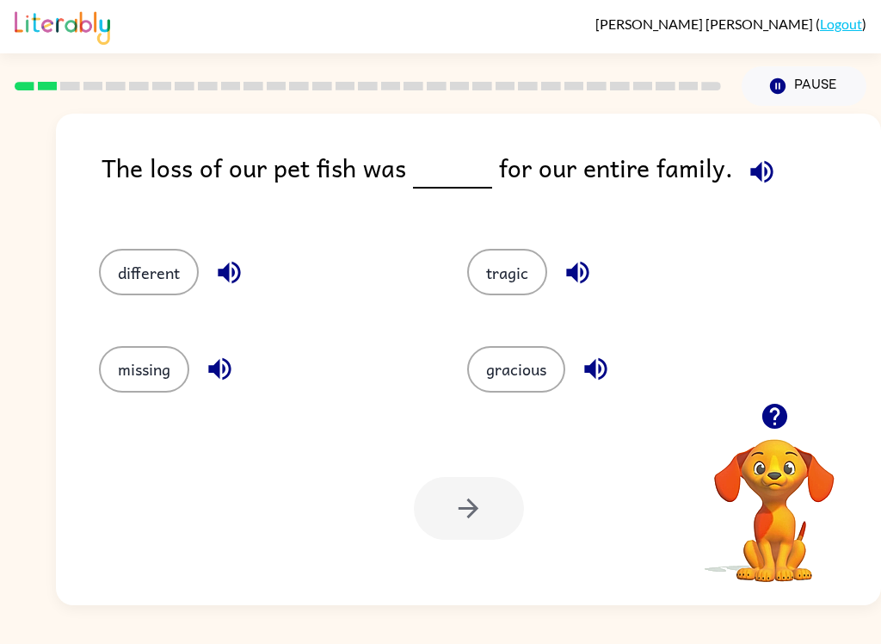
click at [129, 280] on button "different" at bounding box center [149, 272] width 100 height 46
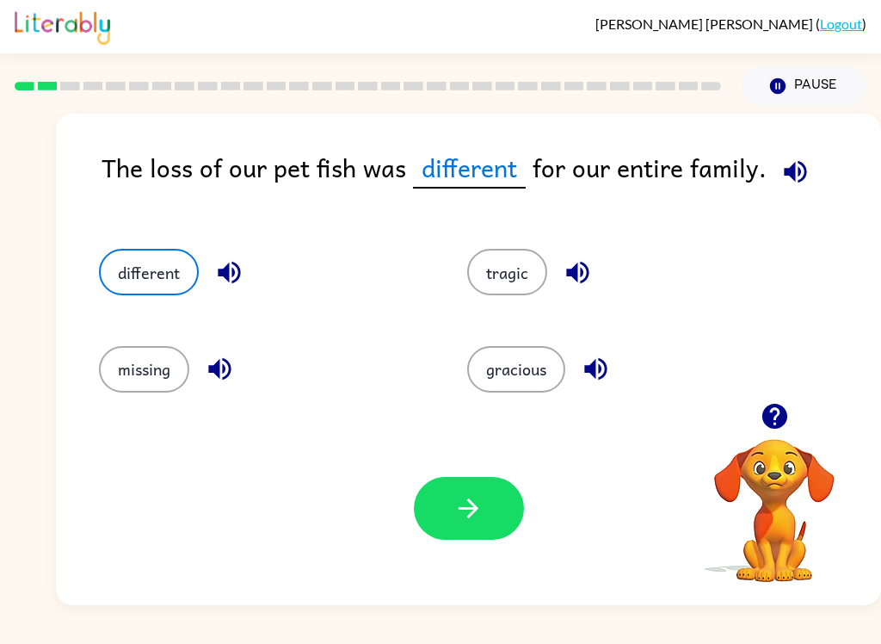
click at [148, 367] on button "missing" at bounding box center [144, 369] width 90 height 46
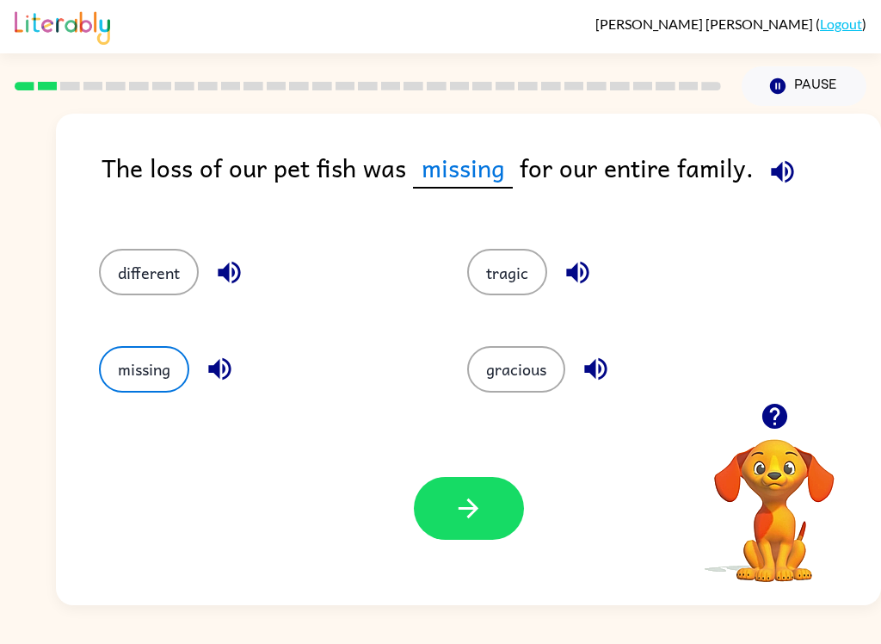
click at [478, 513] on icon "button" at bounding box center [468, 508] width 30 height 30
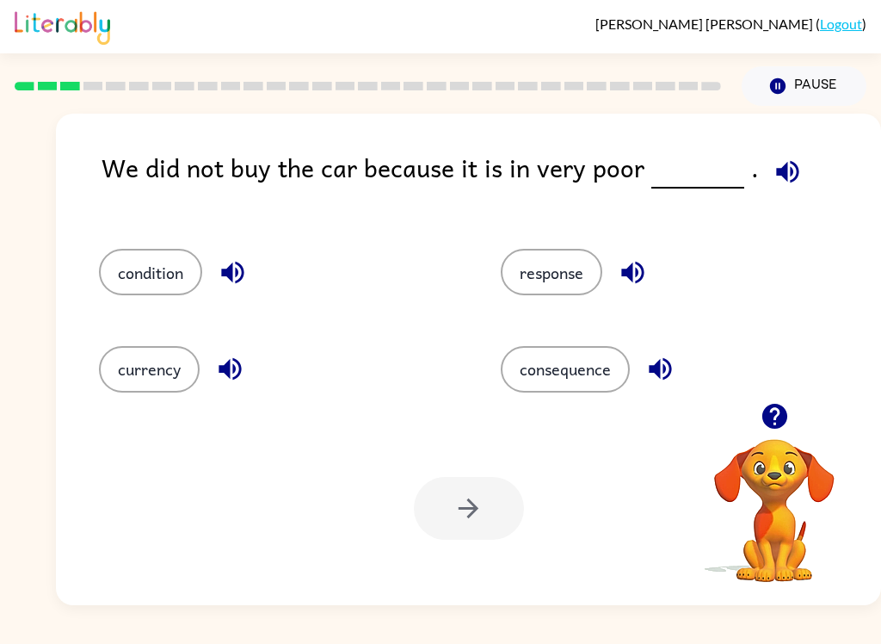
click at [154, 262] on button "condition" at bounding box center [150, 272] width 103 height 46
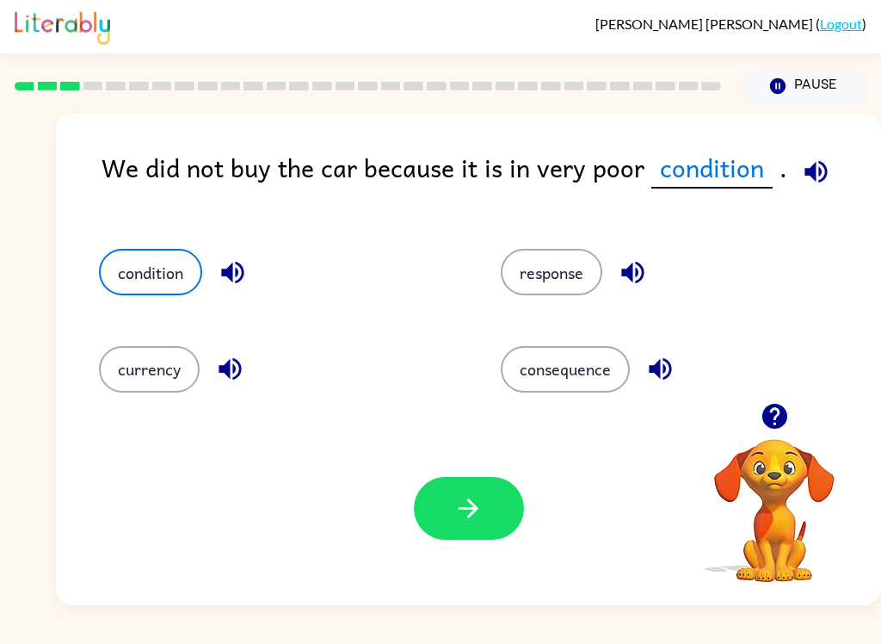
click at [487, 495] on button "button" at bounding box center [469, 508] width 110 height 63
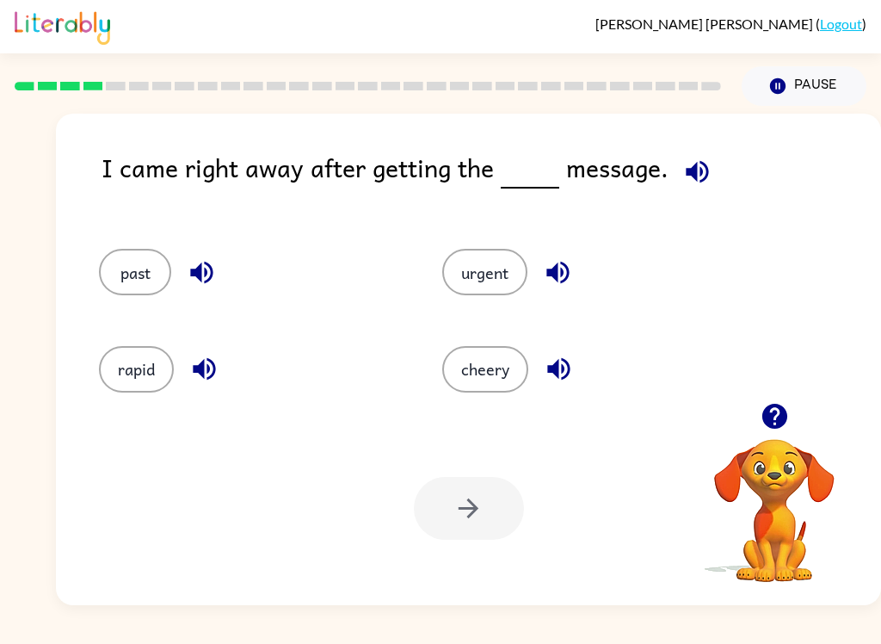
click at [515, 252] on button "urgent" at bounding box center [484, 272] width 85 height 46
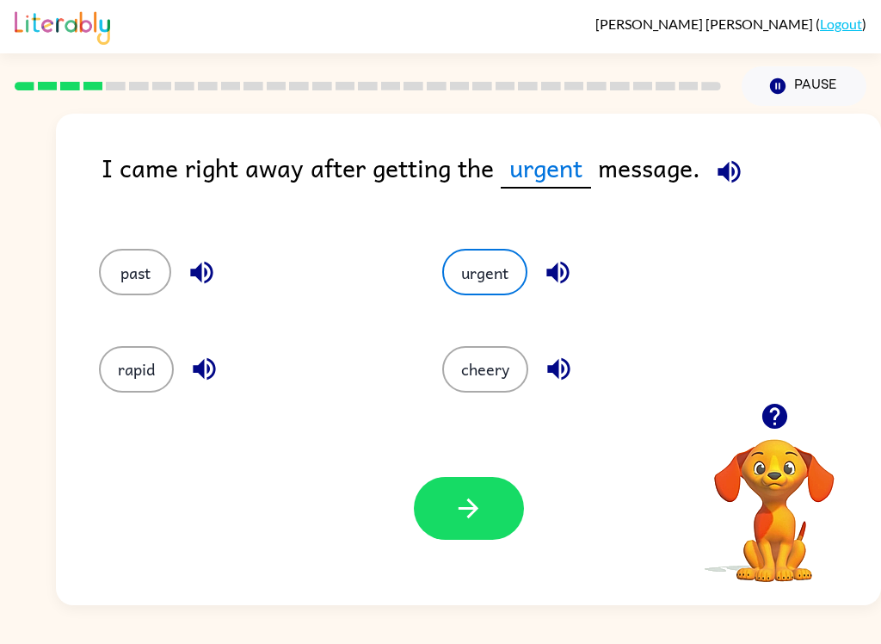
click at [470, 527] on button "button" at bounding box center [469, 508] width 110 height 63
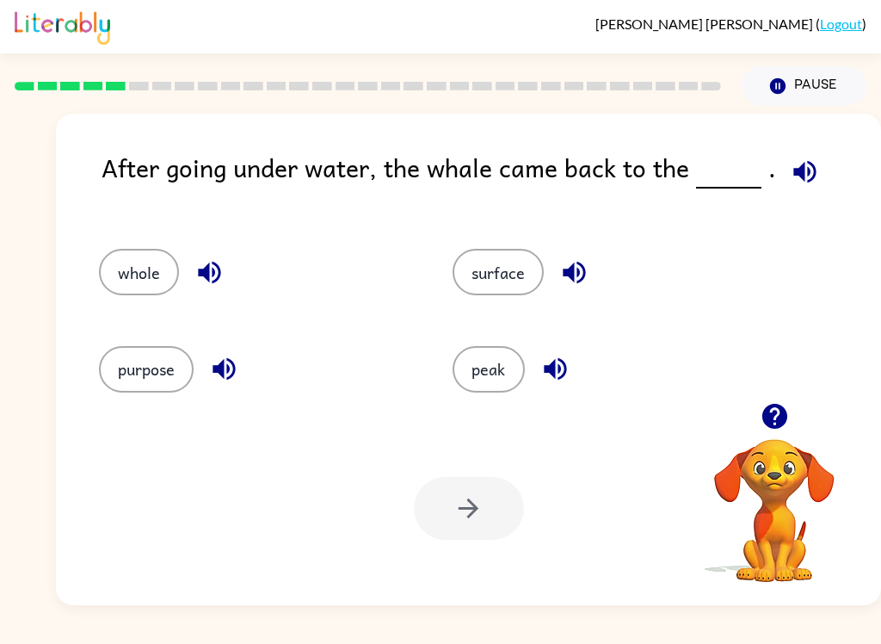
click at [130, 263] on button "whole" at bounding box center [139, 272] width 80 height 46
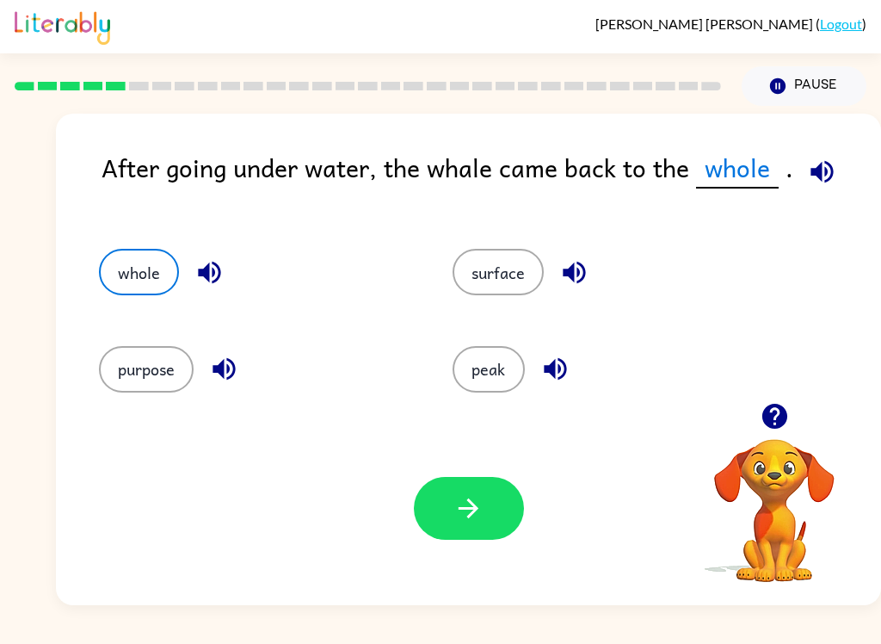
click at [463, 512] on icon "button" at bounding box center [468, 508] width 30 height 30
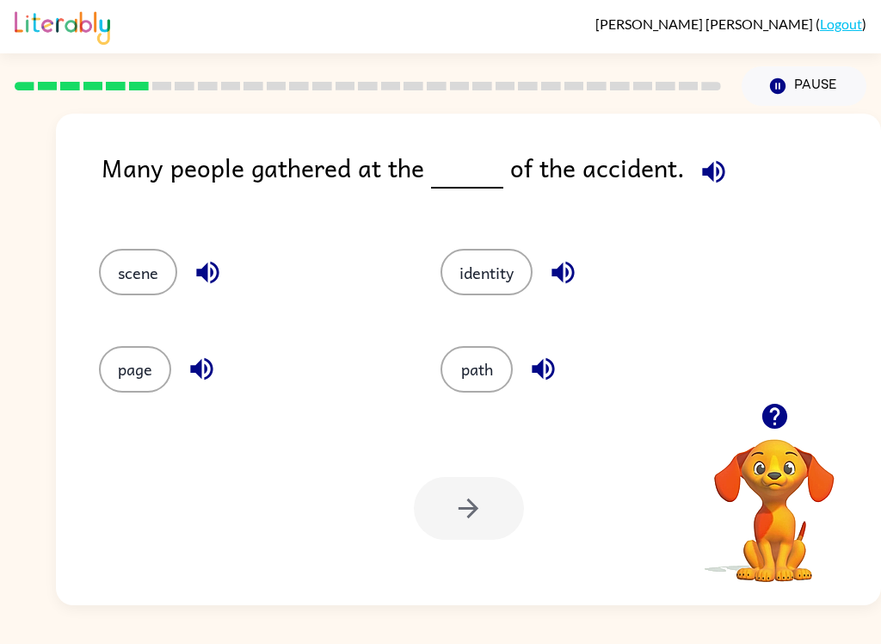
click at [508, 345] on div "path" at bounding box center [579, 361] width 342 height 96
click at [479, 363] on button "path" at bounding box center [476, 369] width 72 height 46
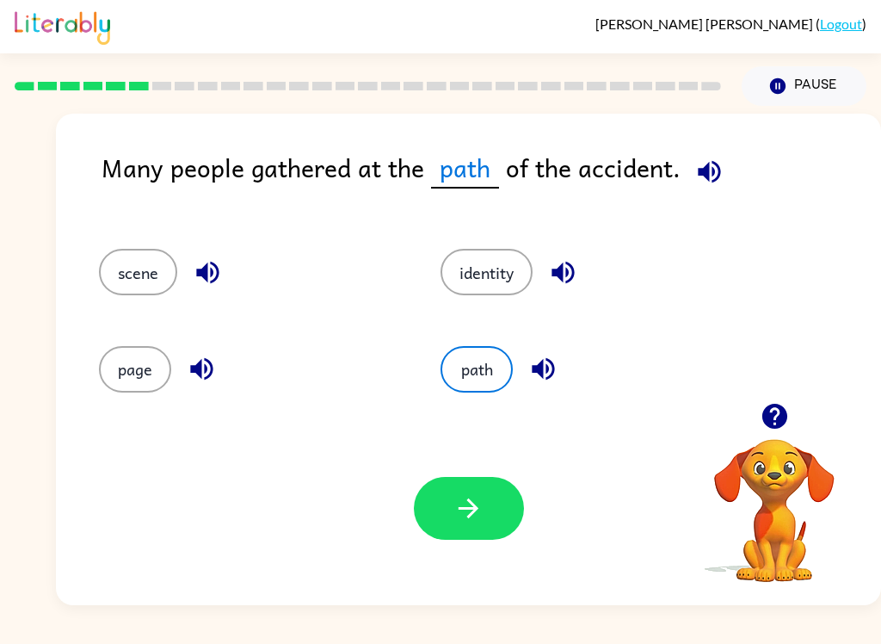
click at [478, 509] on icon "button" at bounding box center [469, 508] width 20 height 20
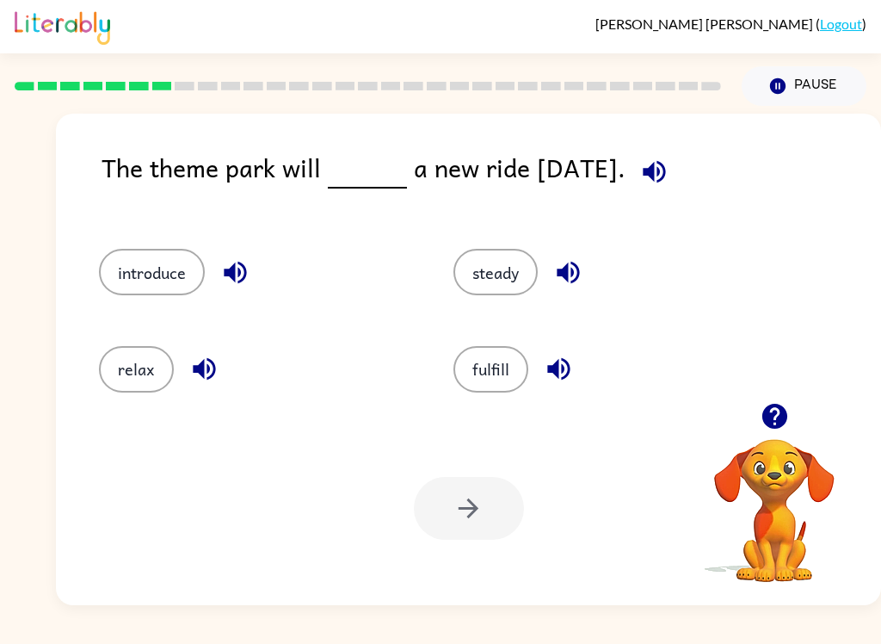
click at [156, 266] on button "introduce" at bounding box center [152, 272] width 106 height 46
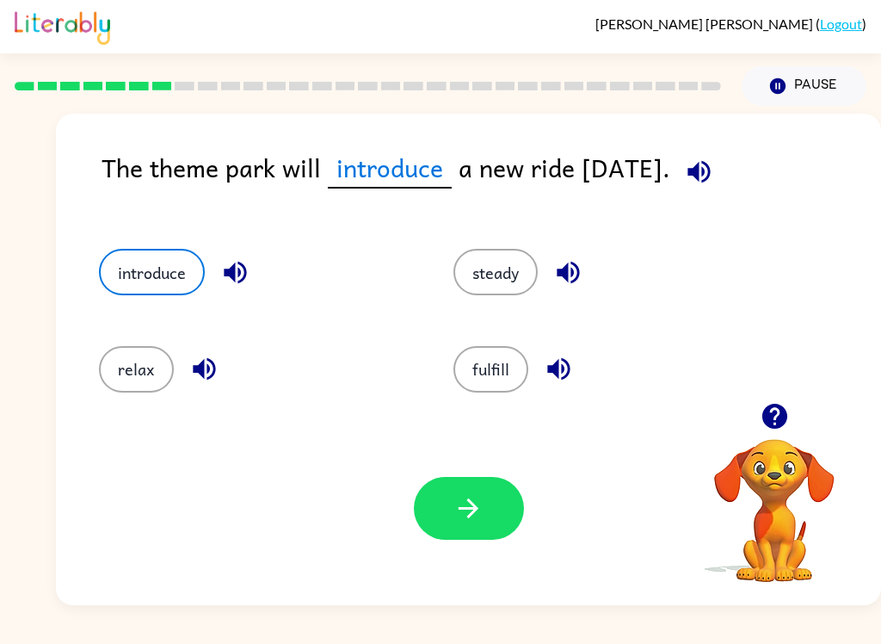
click at [494, 497] on button "button" at bounding box center [469, 508] width 110 height 63
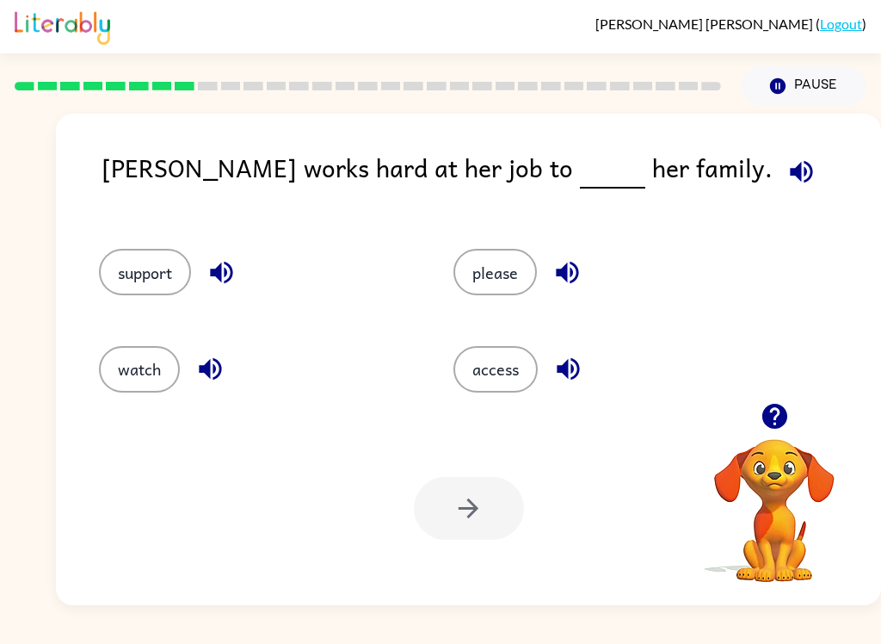
click at [145, 287] on button "support" at bounding box center [145, 272] width 92 height 46
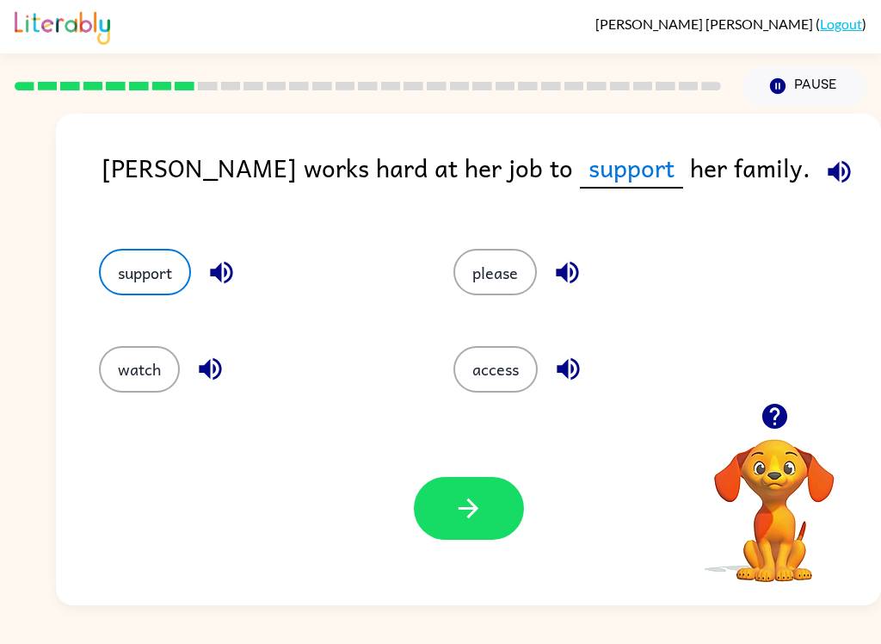
click at [462, 507] on icon "button" at bounding box center [468, 508] width 30 height 30
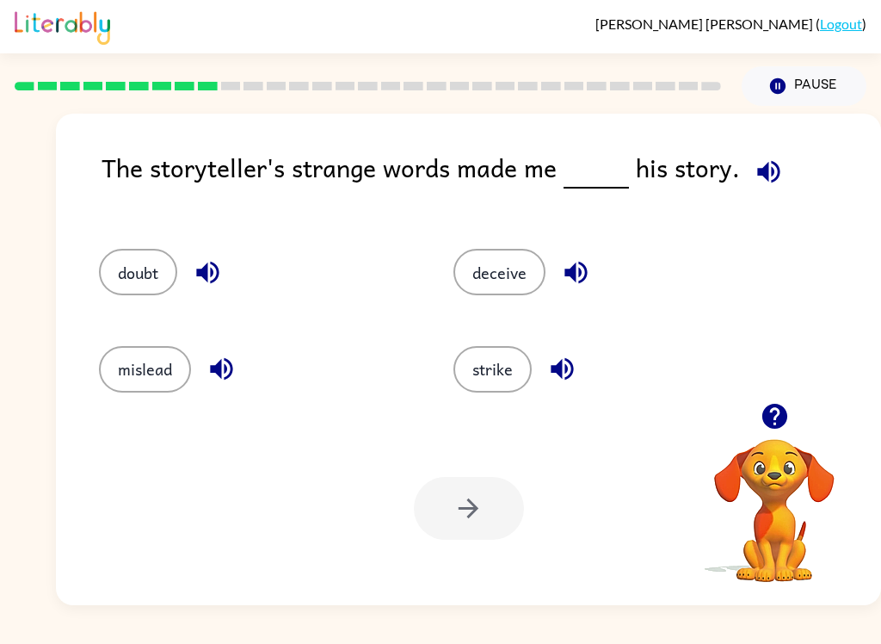
click at [506, 368] on button "strike" at bounding box center [492, 369] width 78 height 46
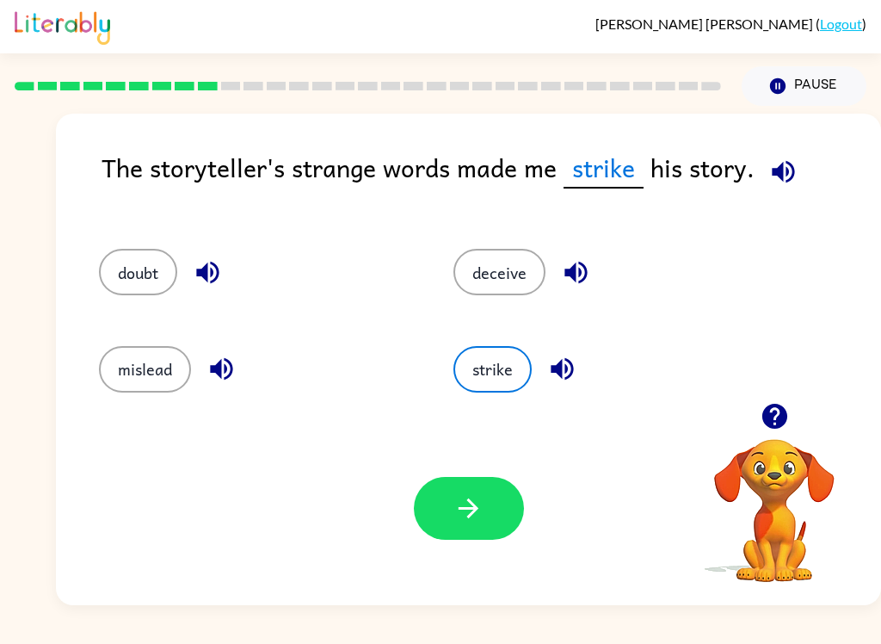
click at [477, 527] on button "button" at bounding box center [469, 508] width 110 height 63
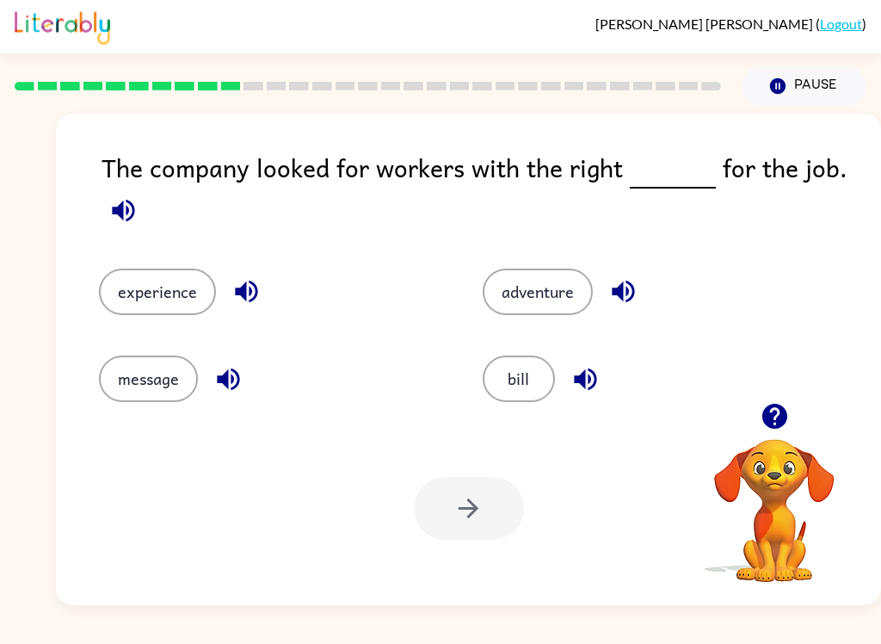
click at [172, 293] on button "experience" at bounding box center [157, 291] width 117 height 46
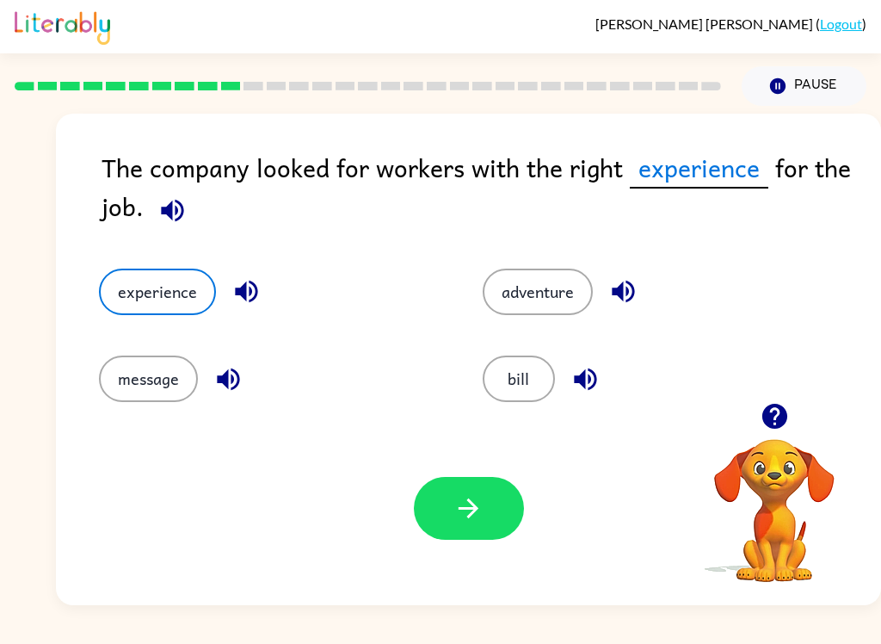
click at [467, 497] on icon "button" at bounding box center [468, 508] width 30 height 30
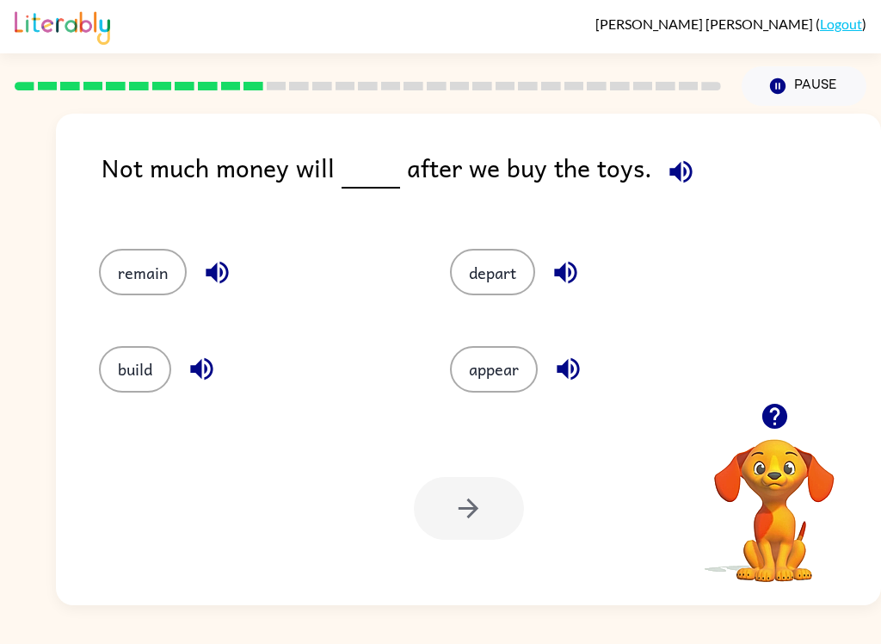
click at [156, 273] on button "remain" at bounding box center [143, 272] width 88 height 46
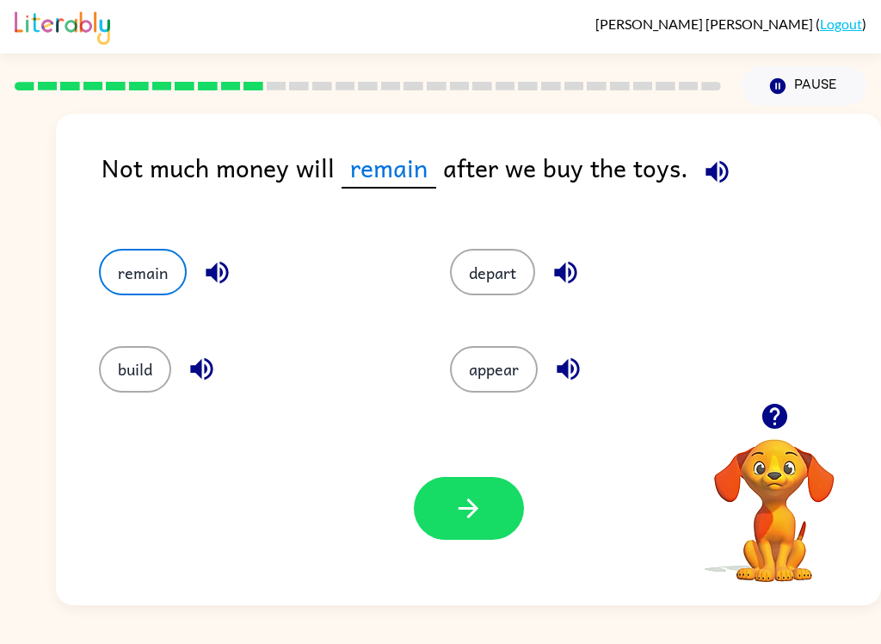
click at [471, 494] on icon "button" at bounding box center [468, 508] width 30 height 30
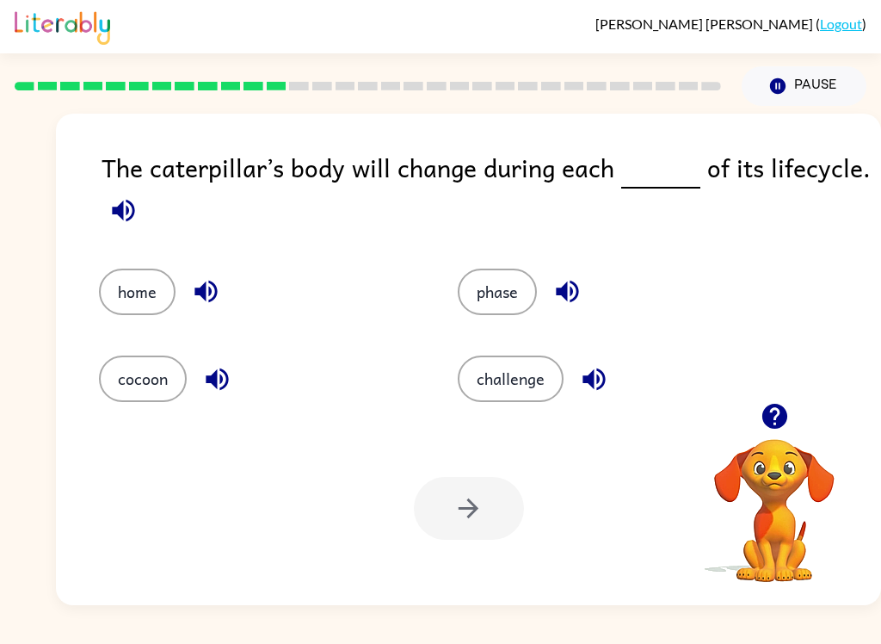
click at [508, 377] on button "challenge" at bounding box center [511, 378] width 106 height 46
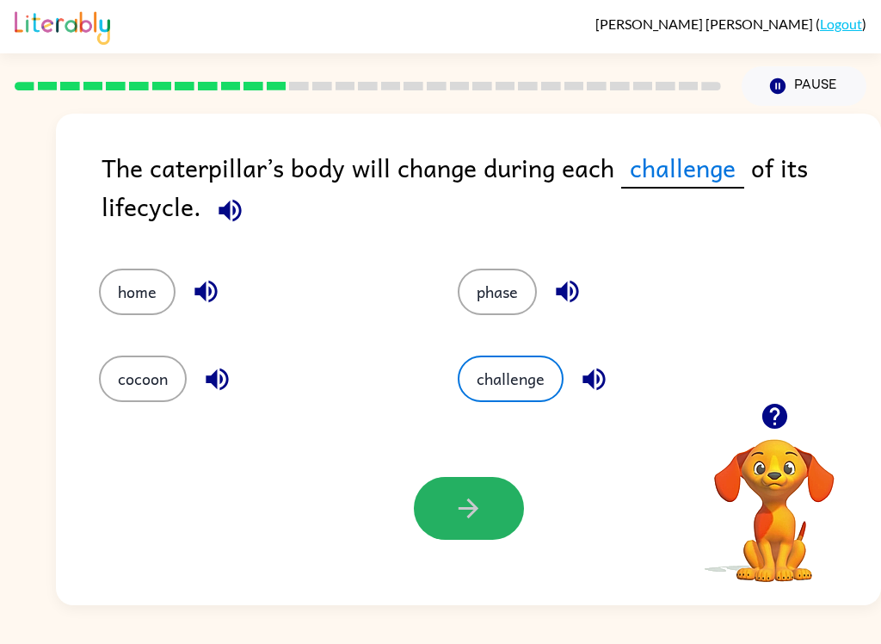
click at [447, 492] on button "button" at bounding box center [469, 508] width 110 height 63
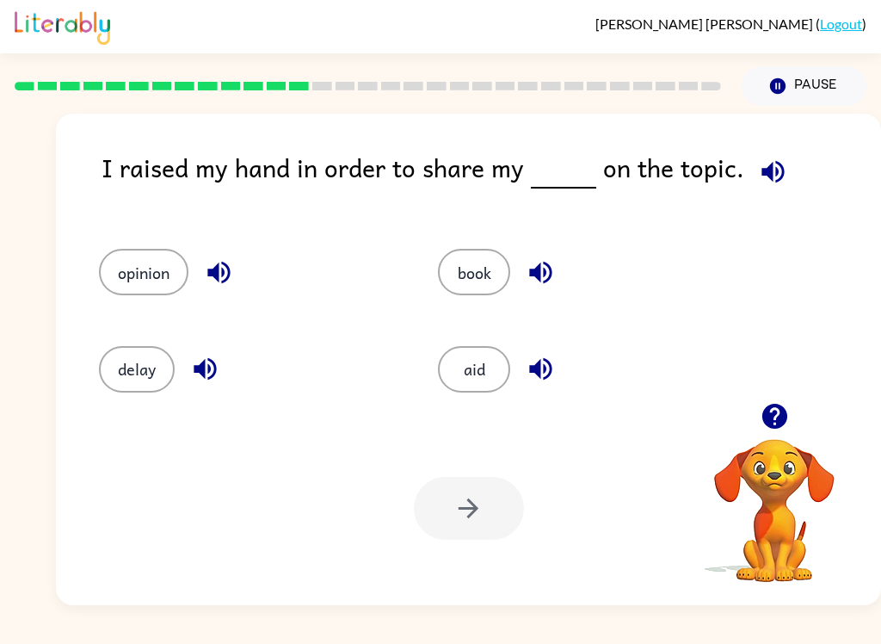
click at [154, 269] on button "opinion" at bounding box center [143, 272] width 89 height 46
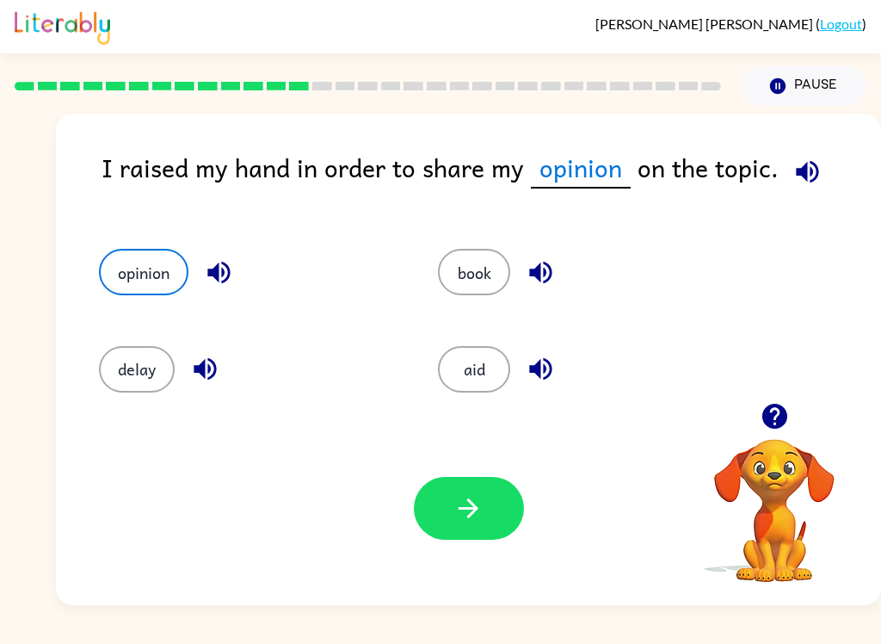
click at [467, 502] on icon "button" at bounding box center [468, 508] width 30 height 30
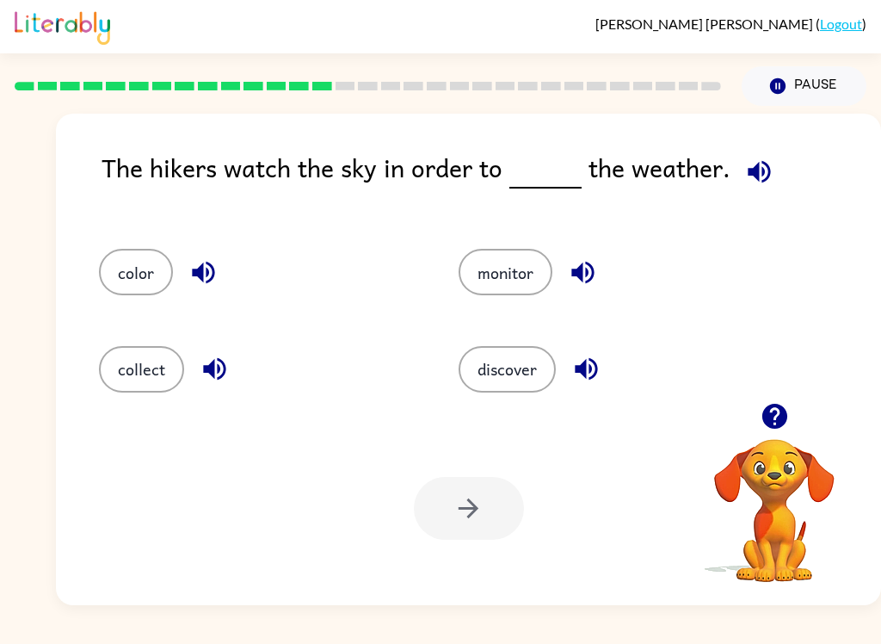
click at [528, 381] on button "discover" at bounding box center [507, 369] width 97 height 46
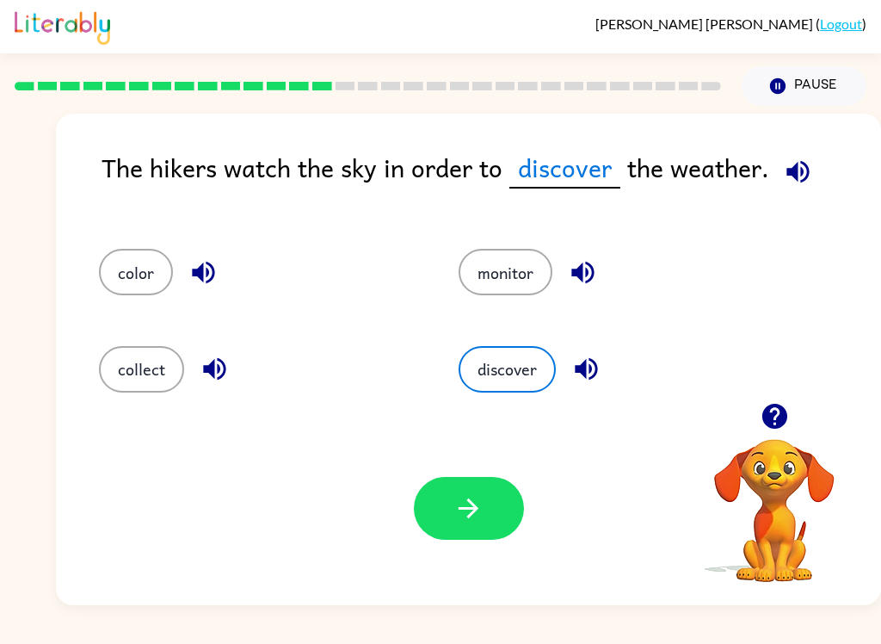
click at [497, 502] on button "button" at bounding box center [469, 508] width 110 height 63
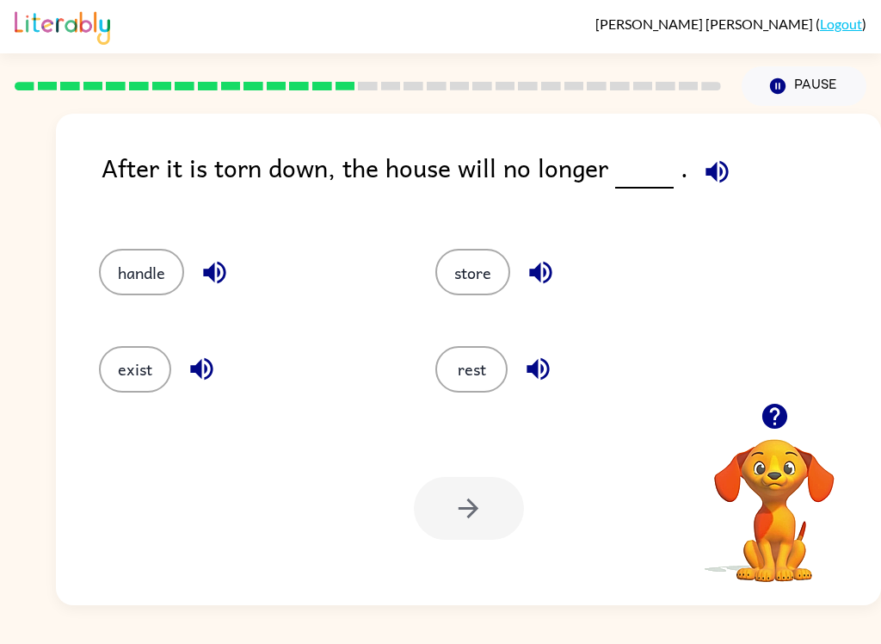
click at [137, 373] on button "exist" at bounding box center [135, 369] width 72 height 46
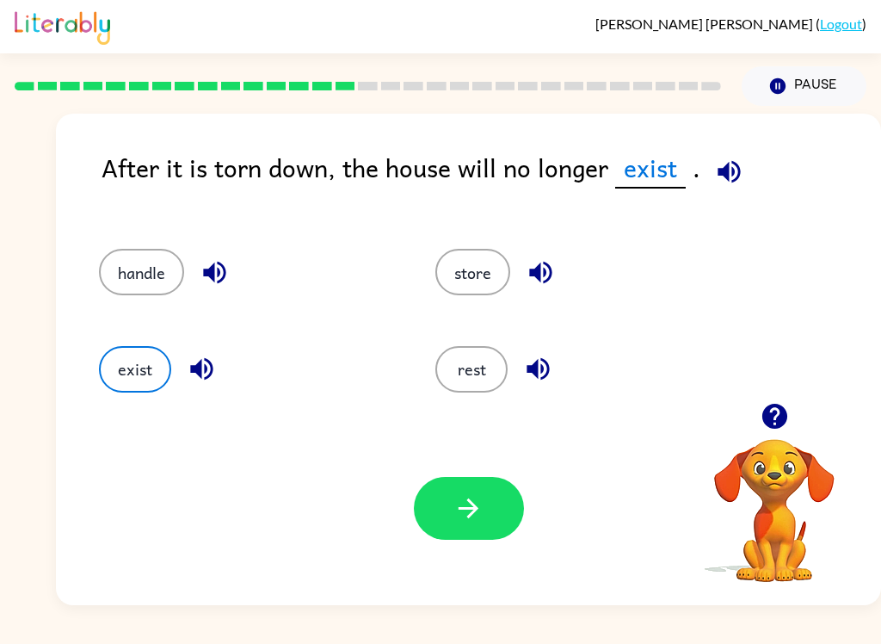
click at [475, 514] on icon "button" at bounding box center [468, 508] width 30 height 30
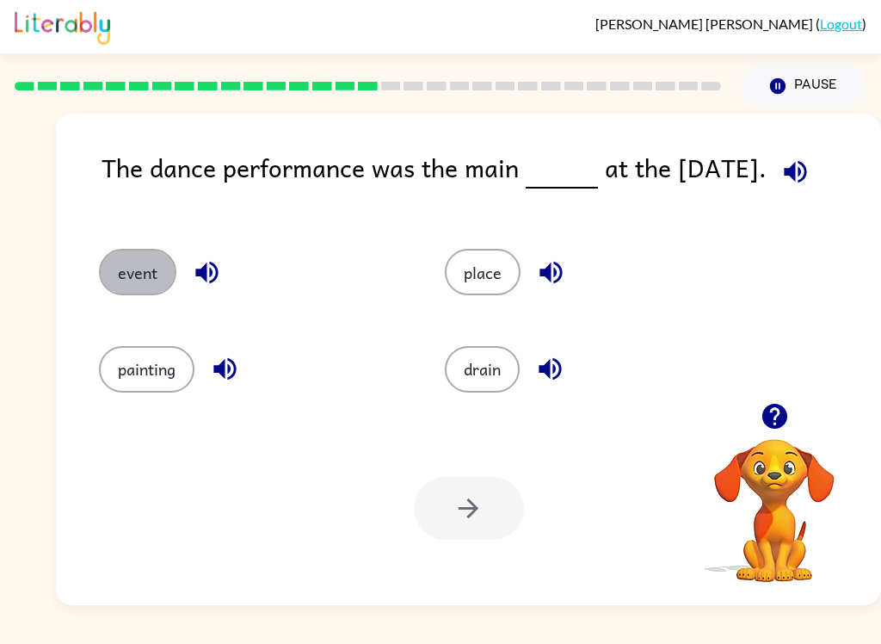
click at [116, 280] on button "event" at bounding box center [137, 272] width 77 height 46
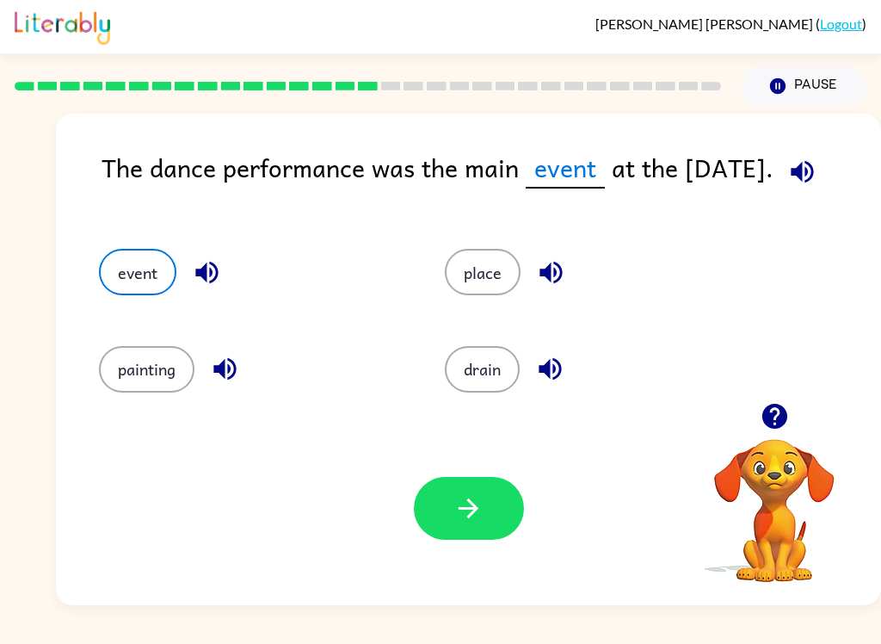
click at [478, 495] on icon "button" at bounding box center [468, 508] width 30 height 30
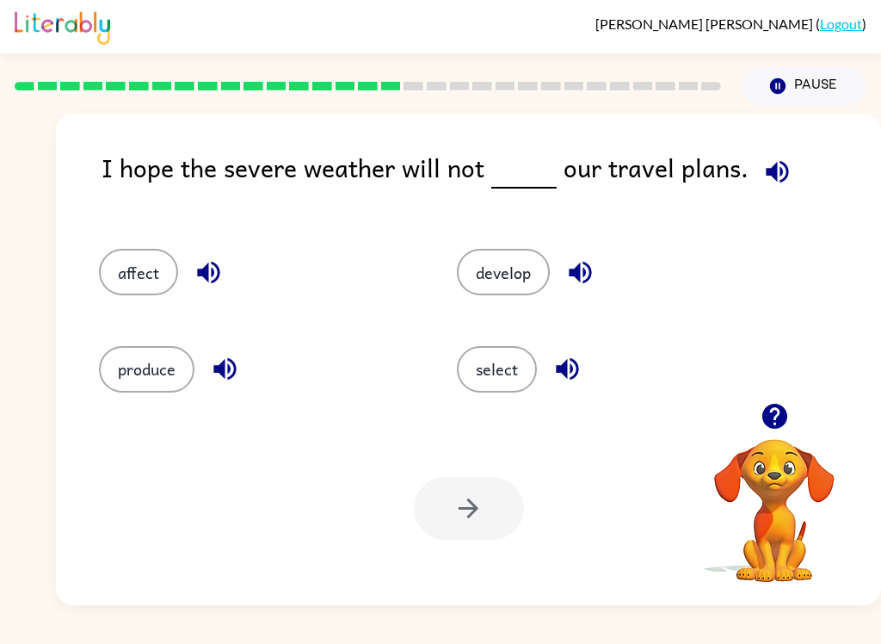
click at [137, 264] on button "affect" at bounding box center [138, 272] width 79 height 46
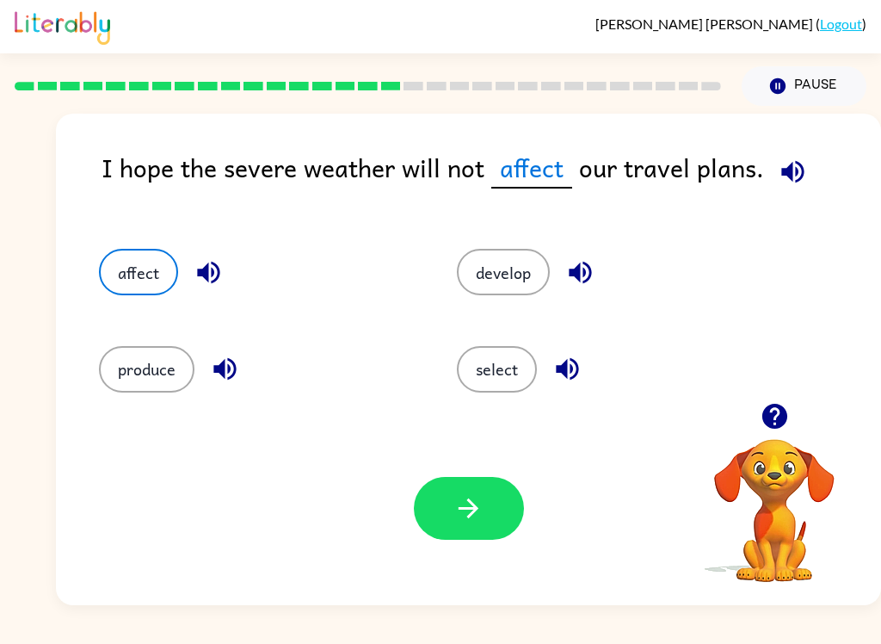
click at [470, 503] on icon "button" at bounding box center [468, 508] width 30 height 30
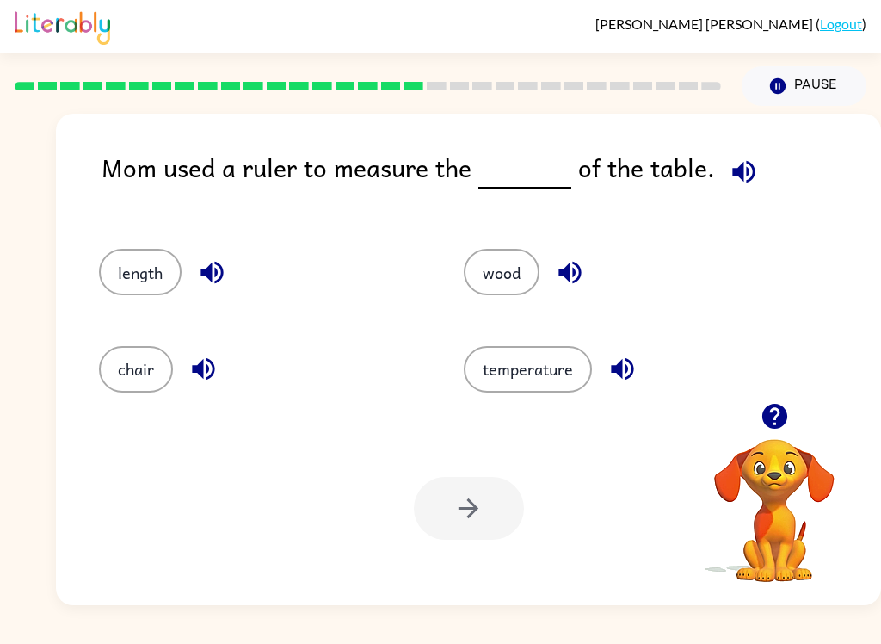
click at [137, 266] on button "length" at bounding box center [140, 272] width 83 height 46
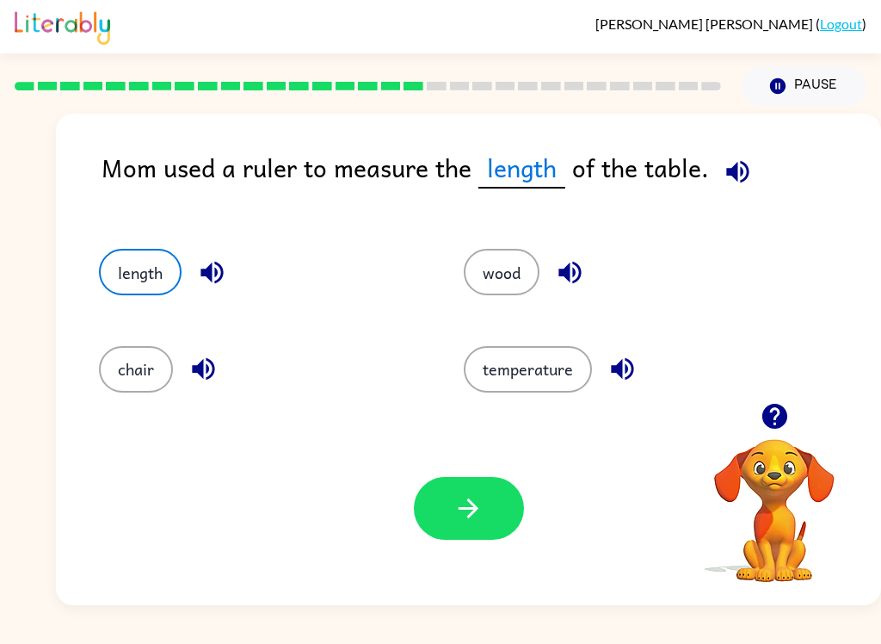
click at [479, 500] on icon "button" at bounding box center [468, 508] width 30 height 30
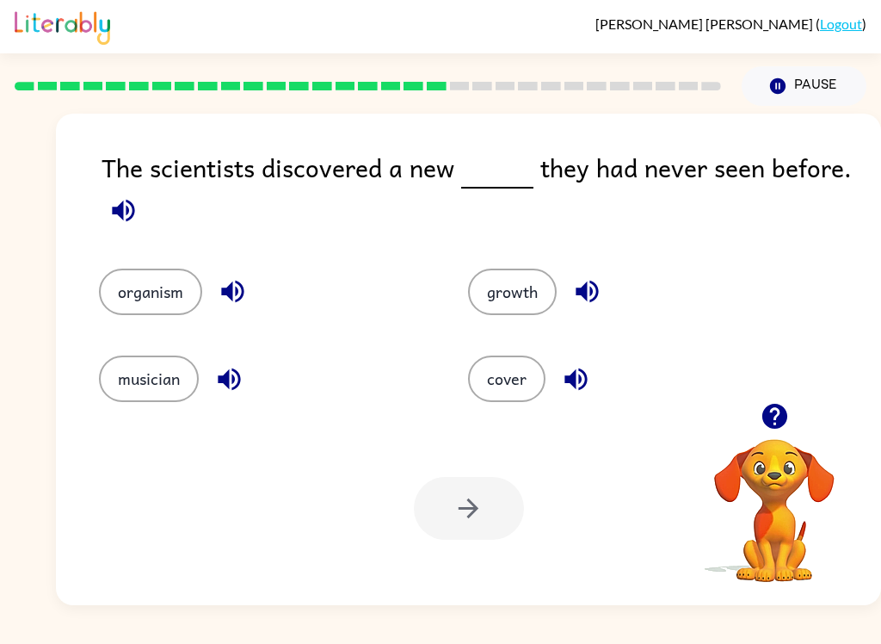
click at [150, 305] on button "organism" at bounding box center [150, 291] width 103 height 46
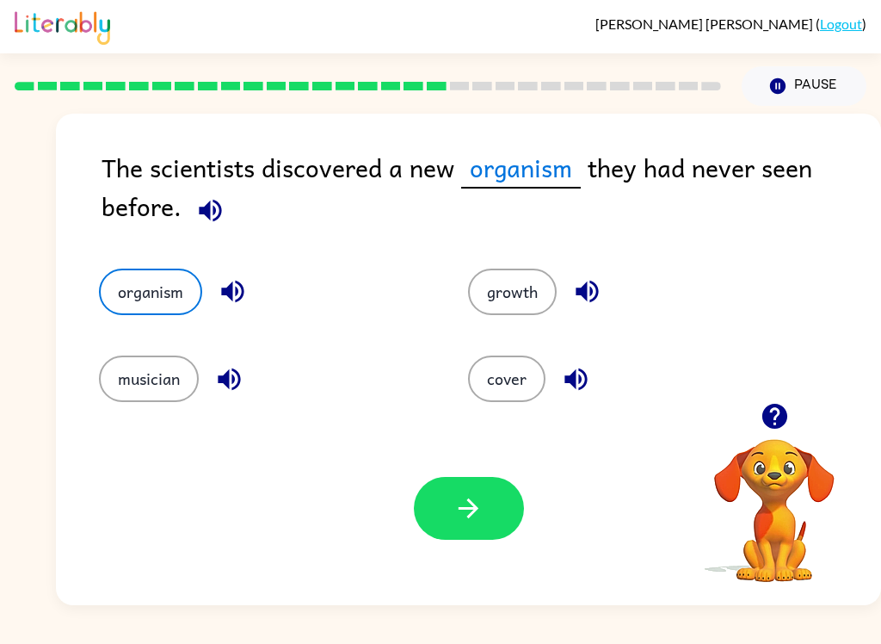
click at [498, 525] on button "button" at bounding box center [469, 508] width 110 height 63
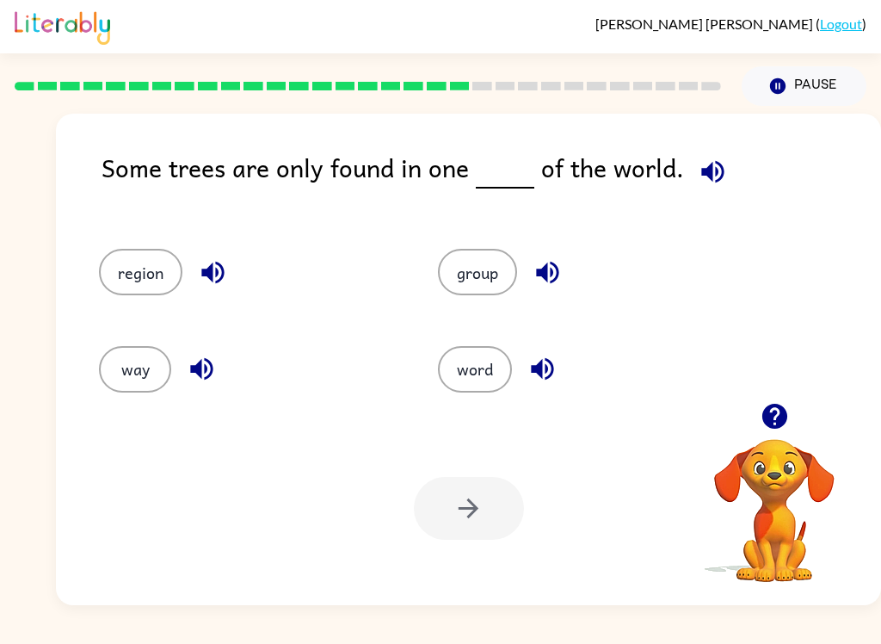
click at [124, 270] on button "region" at bounding box center [140, 272] width 83 height 46
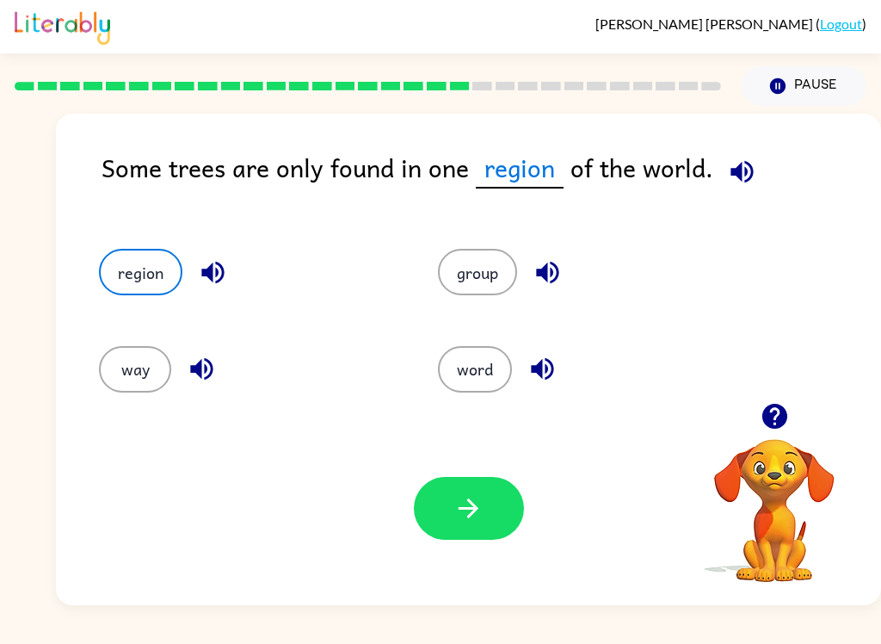
click at [498, 499] on button "button" at bounding box center [469, 508] width 110 height 63
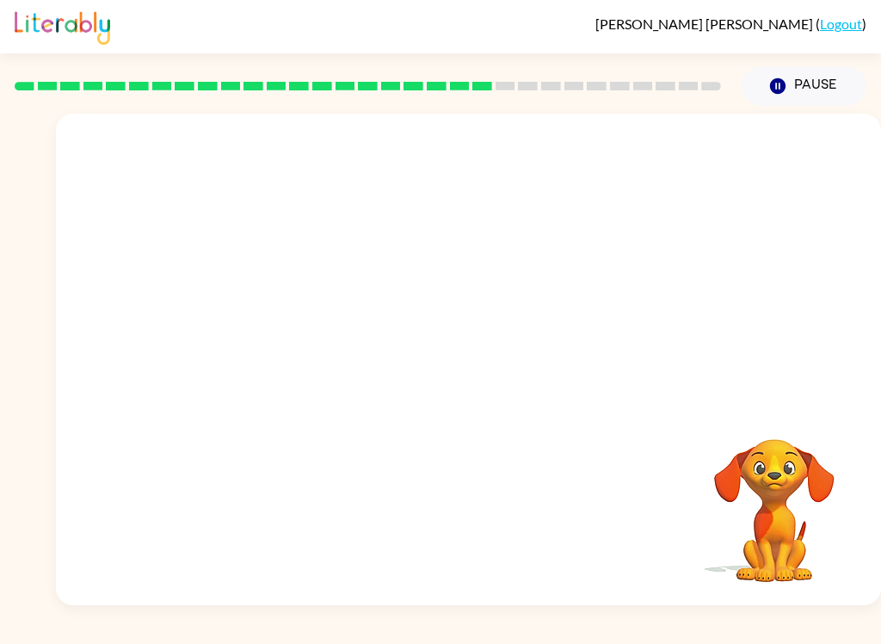
click at [314, 361] on video "Your browser must support playing .mp4 files to use Literably. Please try using…" at bounding box center [468, 258] width 825 height 289
click at [337, 357] on video "Your browser must support playing .mp4 files to use Literably. Please try using…" at bounding box center [468, 258] width 825 height 289
click at [309, 351] on video "Your browser must support playing .mp4 files to use Literably. Please try using…" at bounding box center [468, 258] width 825 height 289
click at [315, 354] on video "Your browser must support playing .mp4 files to use Literably. Please try using…" at bounding box center [468, 258] width 825 height 289
click at [305, 351] on video "Your browser must support playing .mp4 files to use Literably. Please try using…" at bounding box center [468, 258] width 825 height 289
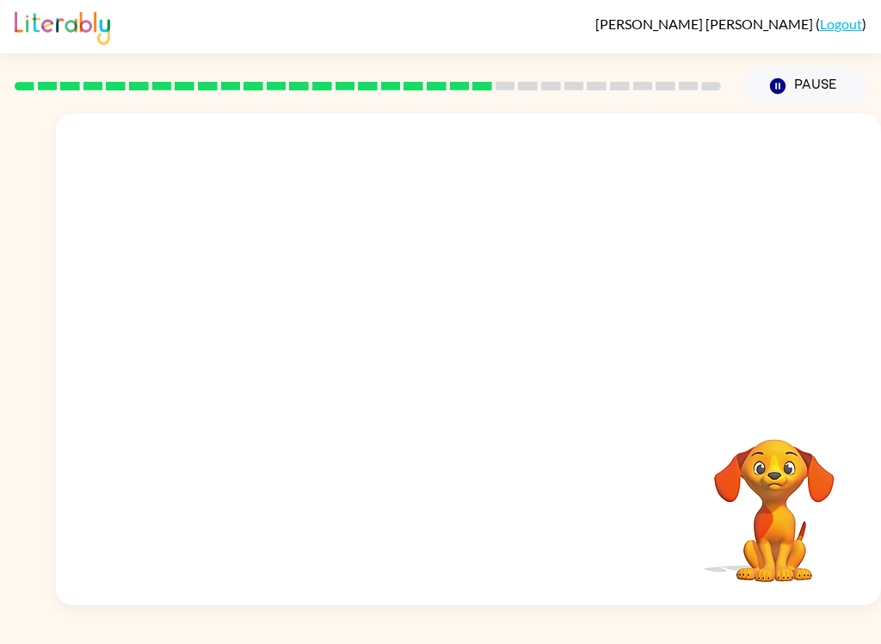
click at [325, 363] on video "Your browser must support playing .mp4 files to use Literably. Please try using…" at bounding box center [468, 258] width 825 height 289
click at [325, 362] on video "Your browser must support playing .mp4 files to use Literably. Please try using…" at bounding box center [468, 258] width 825 height 289
click at [310, 348] on video "Your browser must support playing .mp4 files to use Literably. Please try using…" at bounding box center [468, 258] width 825 height 289
click at [307, 348] on video "Your browser must support playing .mp4 files to use Literably. Please try using…" at bounding box center [468, 258] width 825 height 289
click at [317, 369] on video "Your browser must support playing .mp4 files to use Literably. Please try using…" at bounding box center [468, 258] width 825 height 289
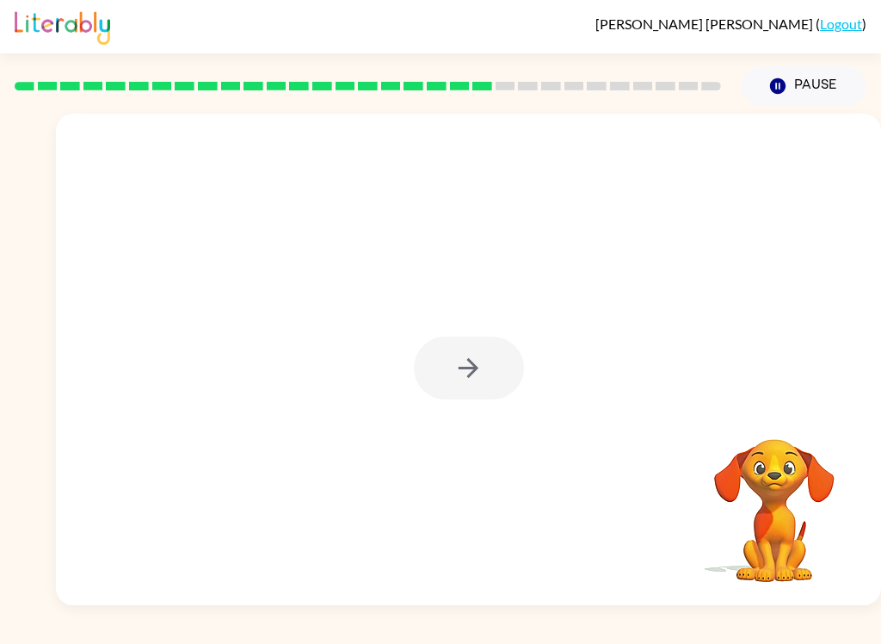
click at [481, 366] on div at bounding box center [469, 367] width 110 height 63
click at [450, 376] on button "button" at bounding box center [469, 367] width 110 height 63
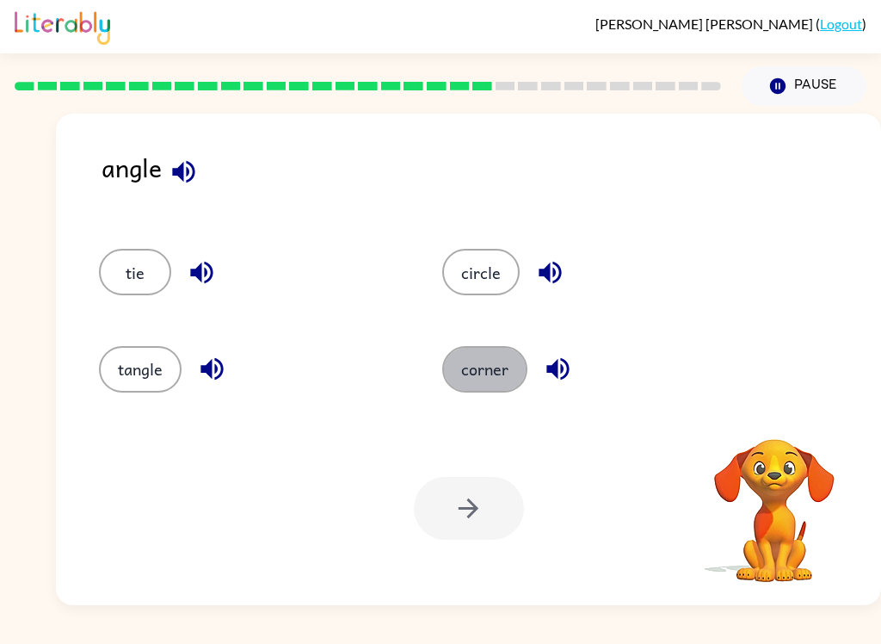
click at [498, 361] on button "corner" at bounding box center [484, 369] width 85 height 46
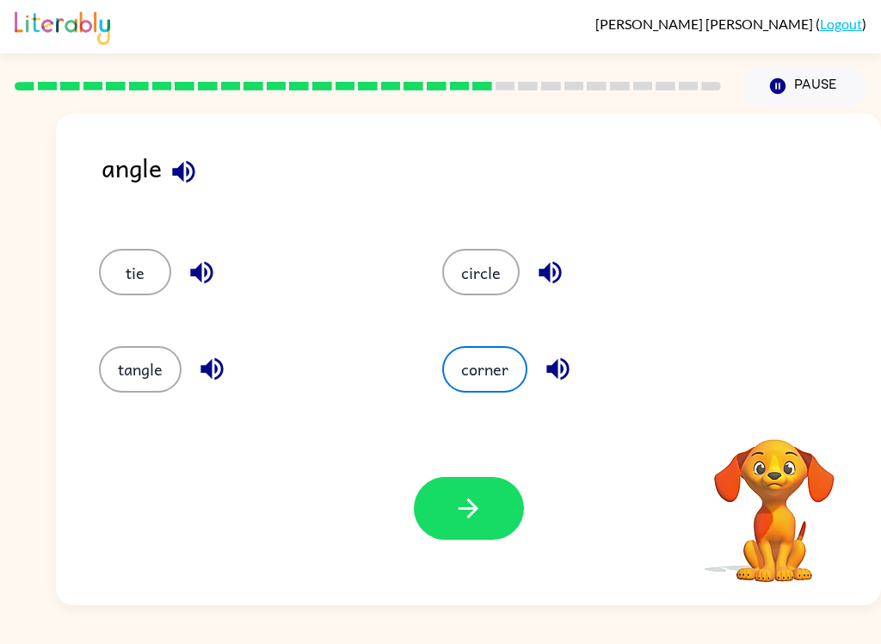
click at [477, 521] on icon "button" at bounding box center [468, 508] width 30 height 30
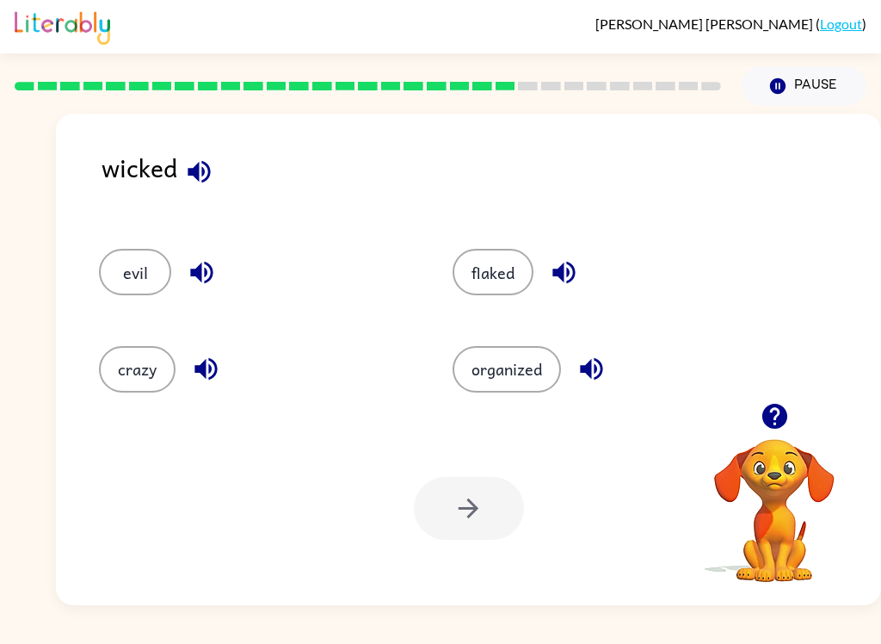
click at [124, 358] on button "crazy" at bounding box center [137, 369] width 77 height 46
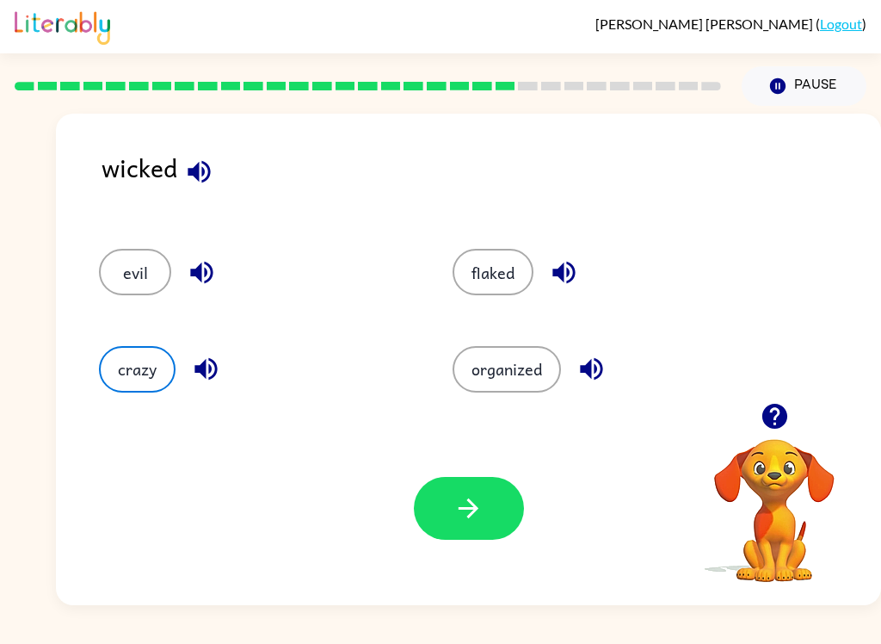
click at [447, 491] on button "button" at bounding box center [469, 508] width 110 height 63
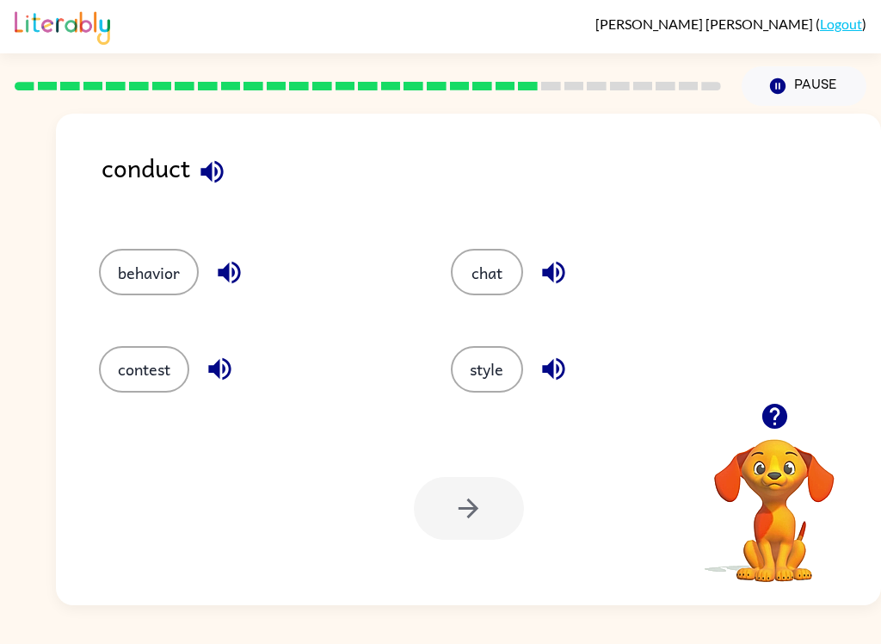
click at [146, 267] on button "behavior" at bounding box center [149, 272] width 100 height 46
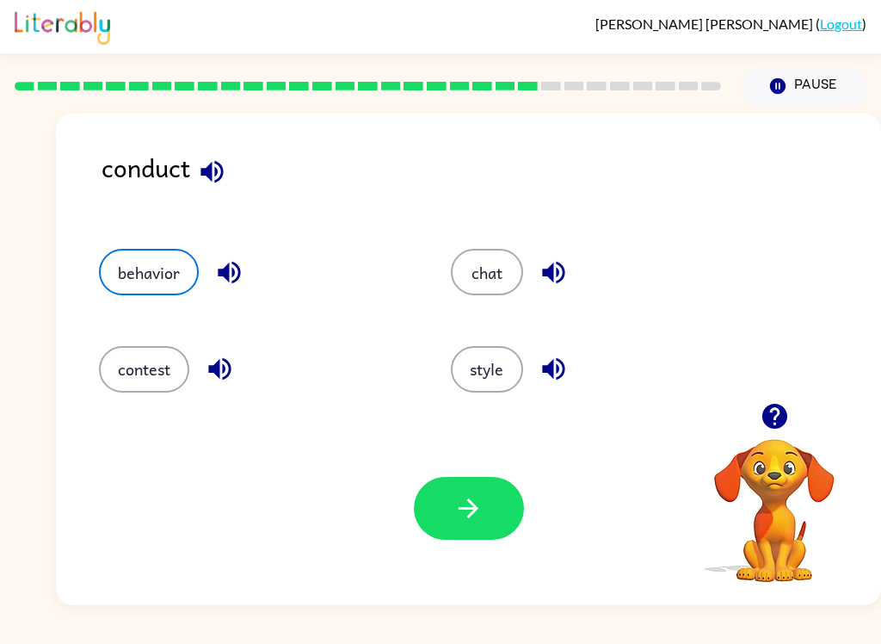
click at [474, 503] on icon "button" at bounding box center [468, 508] width 30 height 30
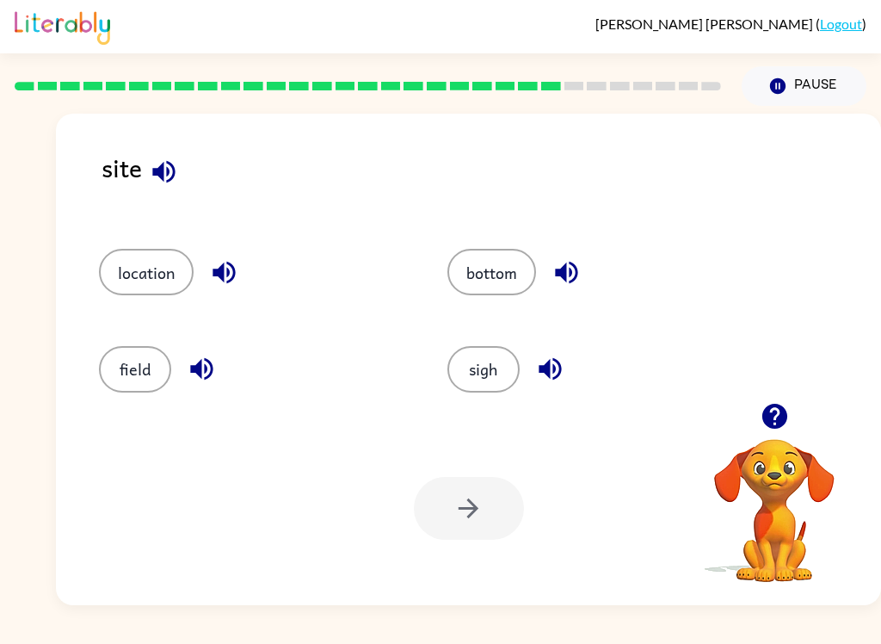
click at [104, 356] on button "field" at bounding box center [135, 369] width 72 height 46
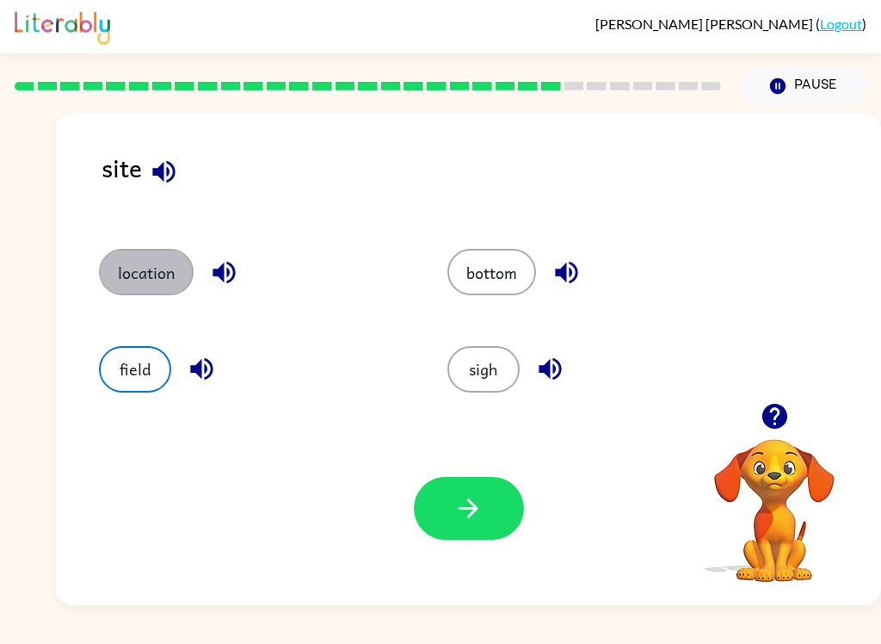
click at [144, 260] on button "location" at bounding box center [146, 272] width 95 height 46
click at [484, 493] on button "button" at bounding box center [469, 508] width 110 height 63
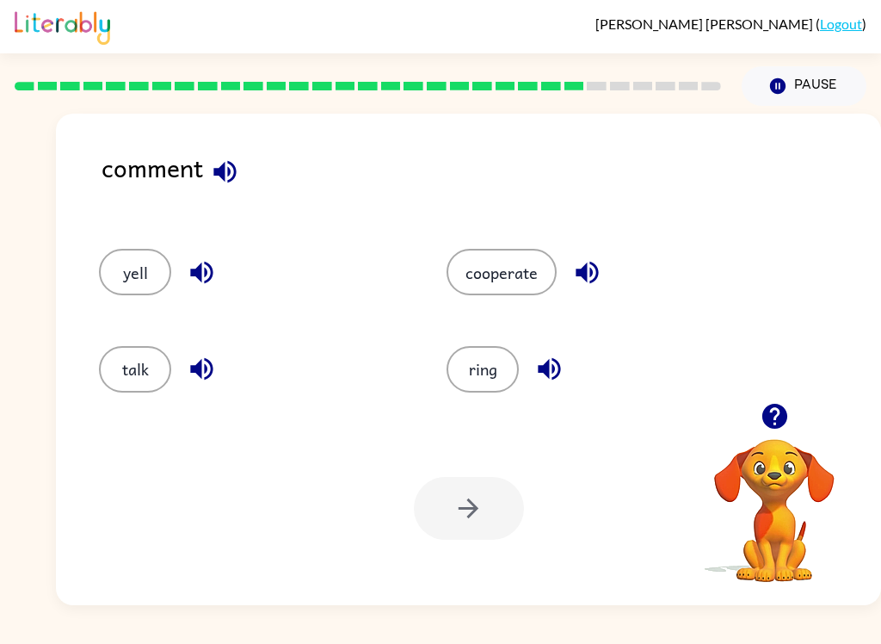
click at [147, 325] on div "talk" at bounding box center [240, 361] width 348 height 96
click at [147, 326] on div "talk" at bounding box center [240, 361] width 348 height 96
click at [138, 382] on button "talk" at bounding box center [135, 369] width 72 height 46
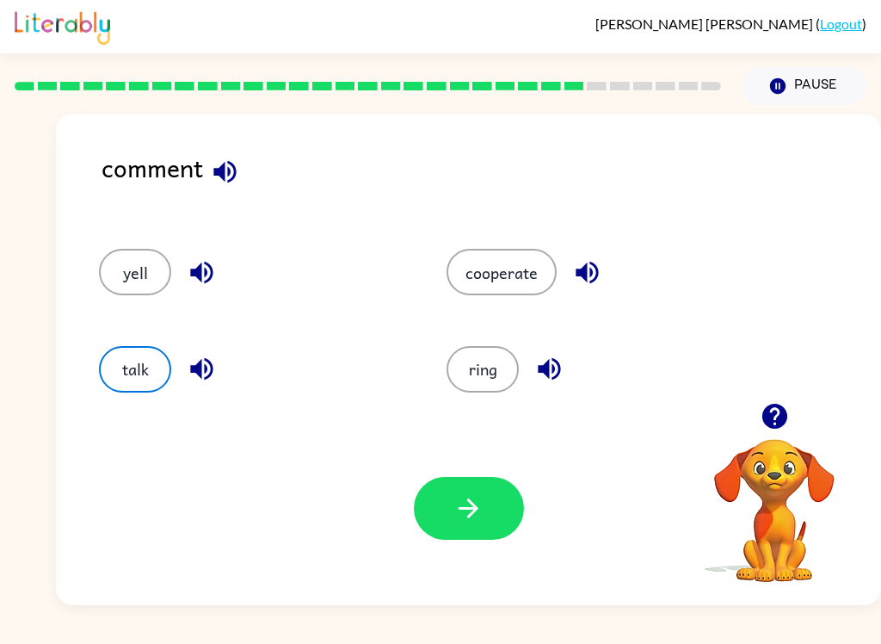
click at [464, 508] on icon "button" at bounding box center [468, 508] width 30 height 30
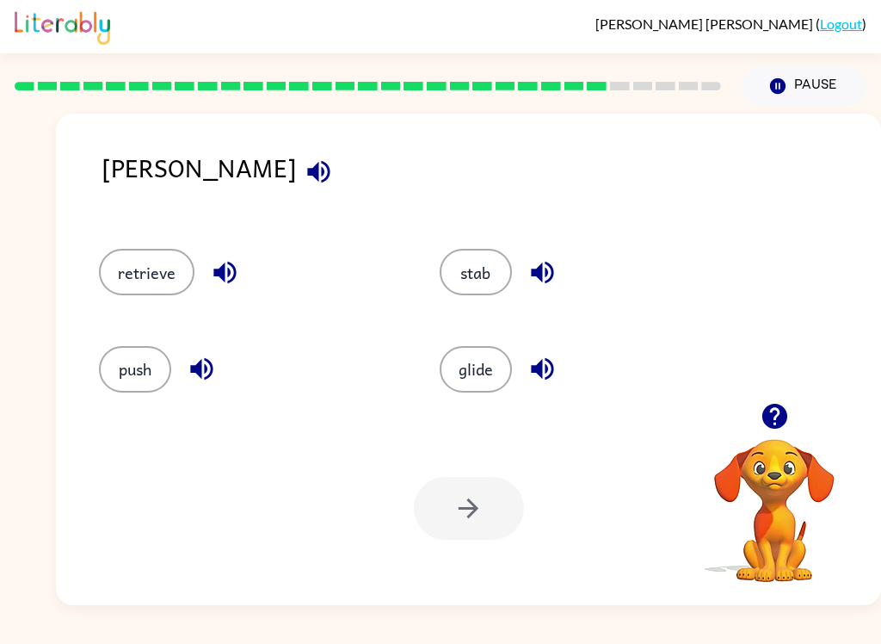
click at [478, 374] on button "glide" at bounding box center [476, 369] width 72 height 46
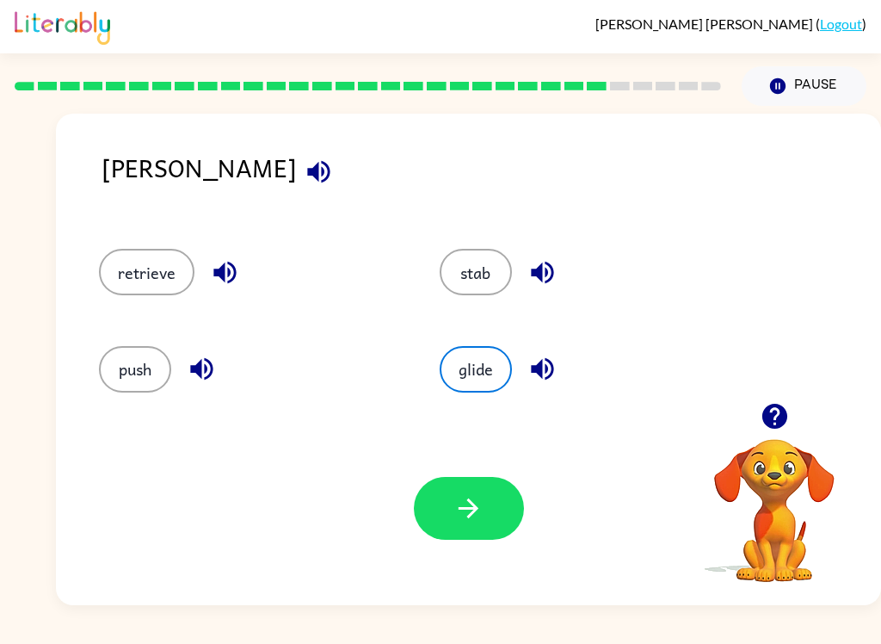
click at [471, 516] on icon "button" at bounding box center [469, 508] width 20 height 20
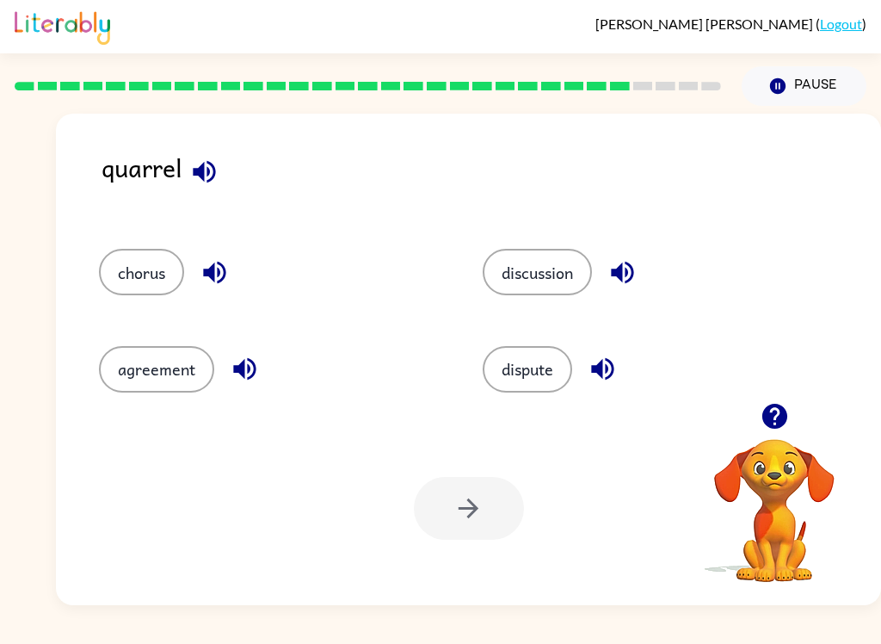
click at [176, 367] on button "agreement" at bounding box center [156, 369] width 115 height 46
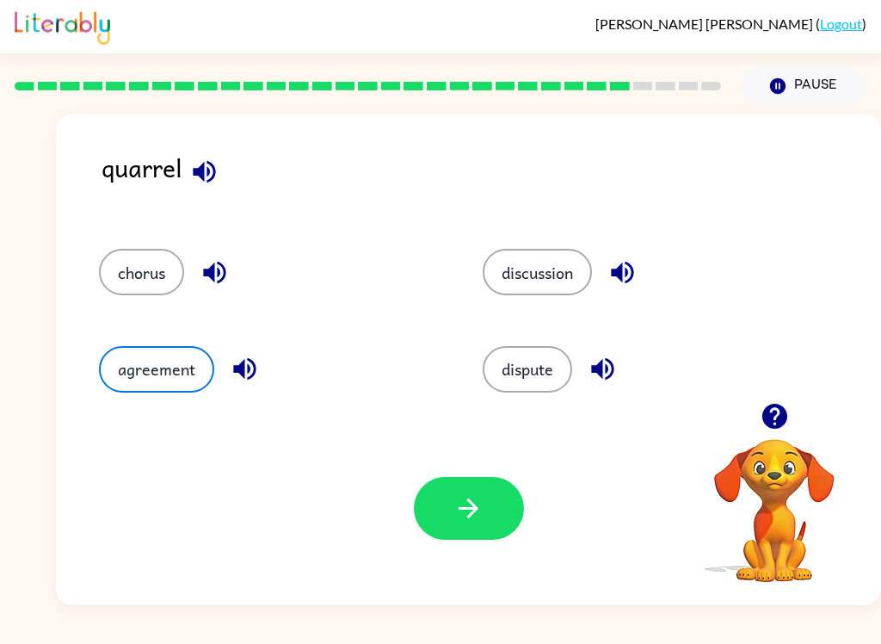
click at [476, 518] on icon "button" at bounding box center [468, 508] width 30 height 30
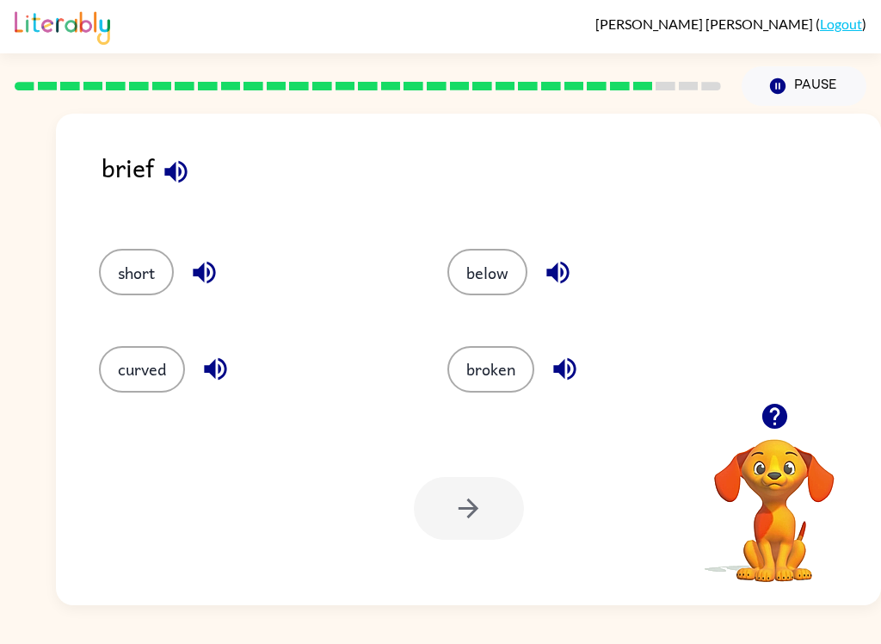
click at [798, 84] on button "Pause Pause" at bounding box center [804, 86] width 125 height 40
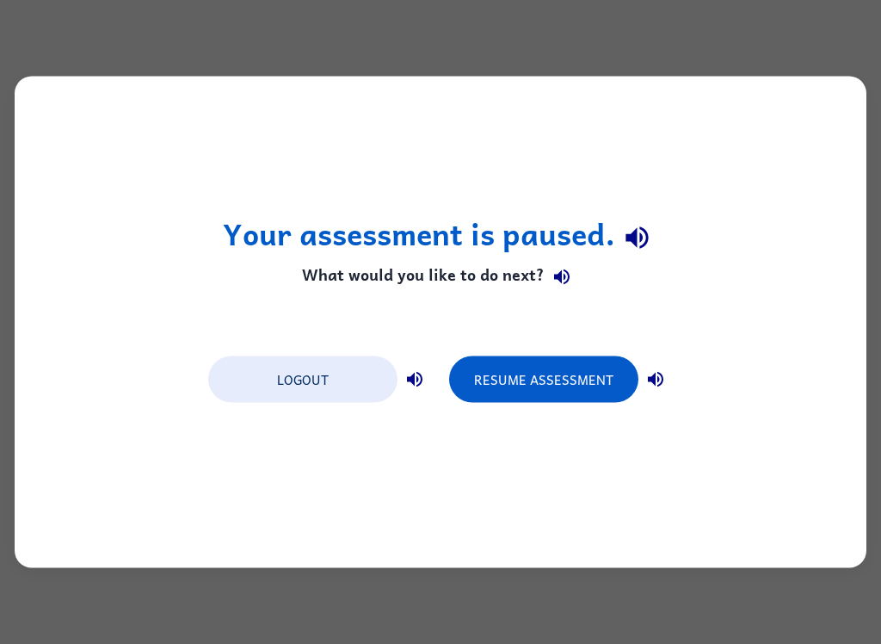
click at [304, 373] on button "Logout" at bounding box center [302, 379] width 189 height 46
